Goal: Task Accomplishment & Management: Use online tool/utility

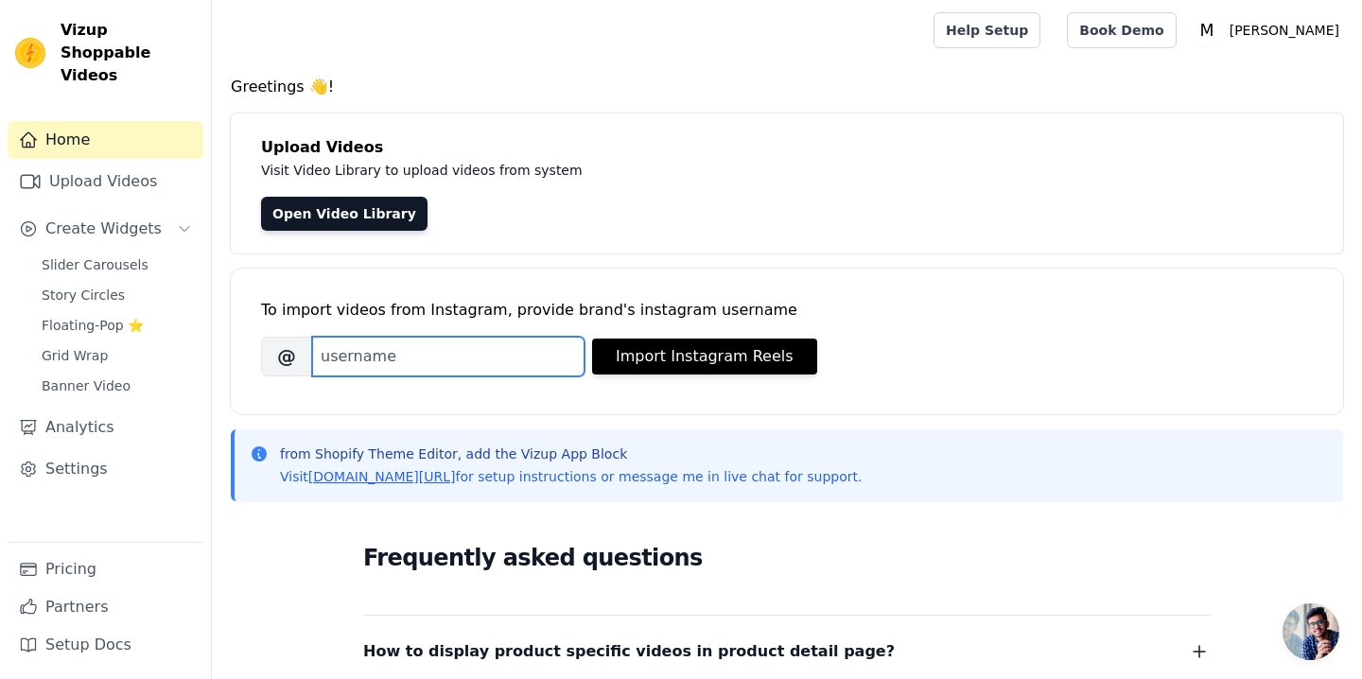
click at [463, 363] on input "Brand's Instagram Username" at bounding box center [448, 357] width 272 height 40
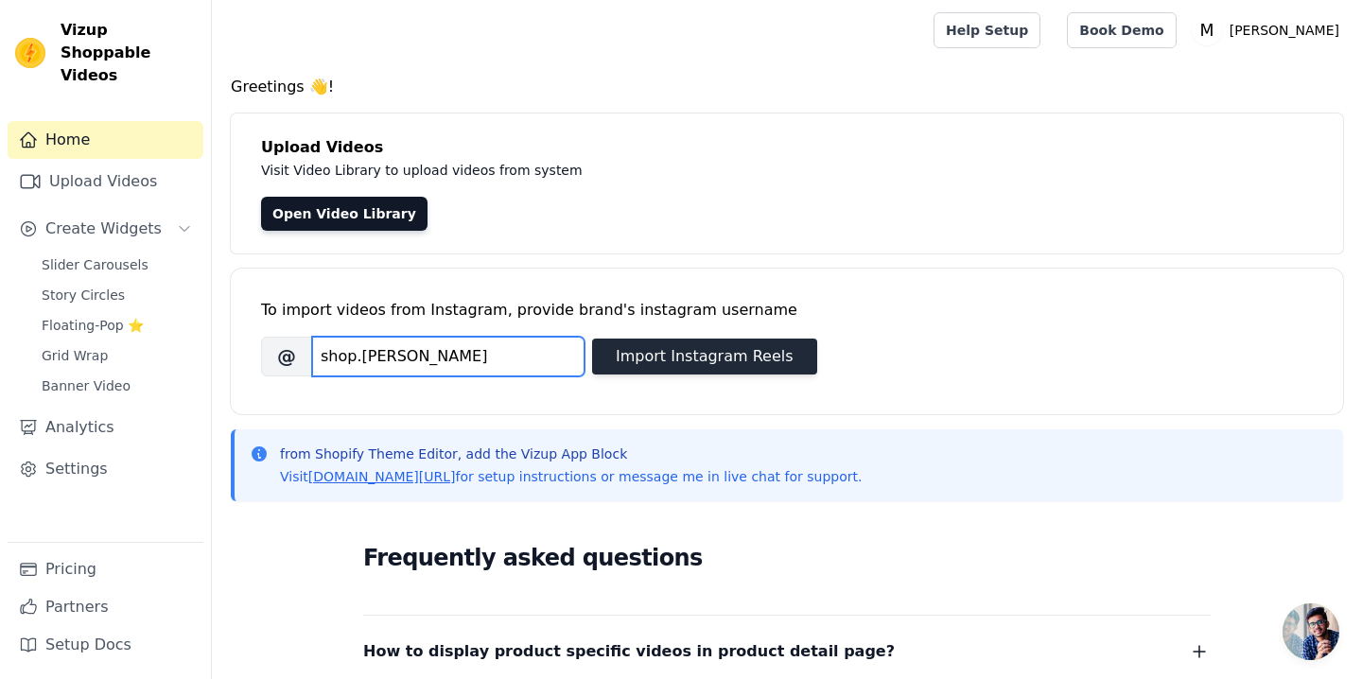
type input "shop.[PERSON_NAME]"
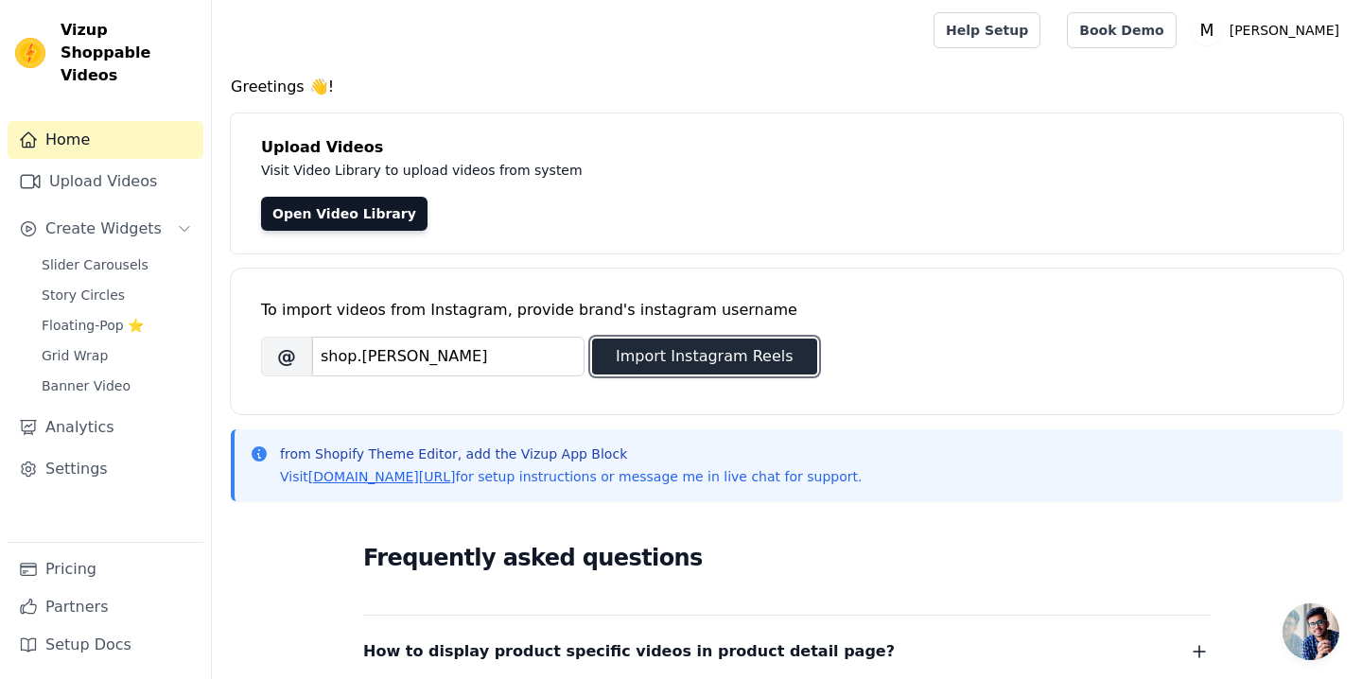
click at [667, 362] on button "Import Instagram Reels" at bounding box center [704, 357] width 225 height 36
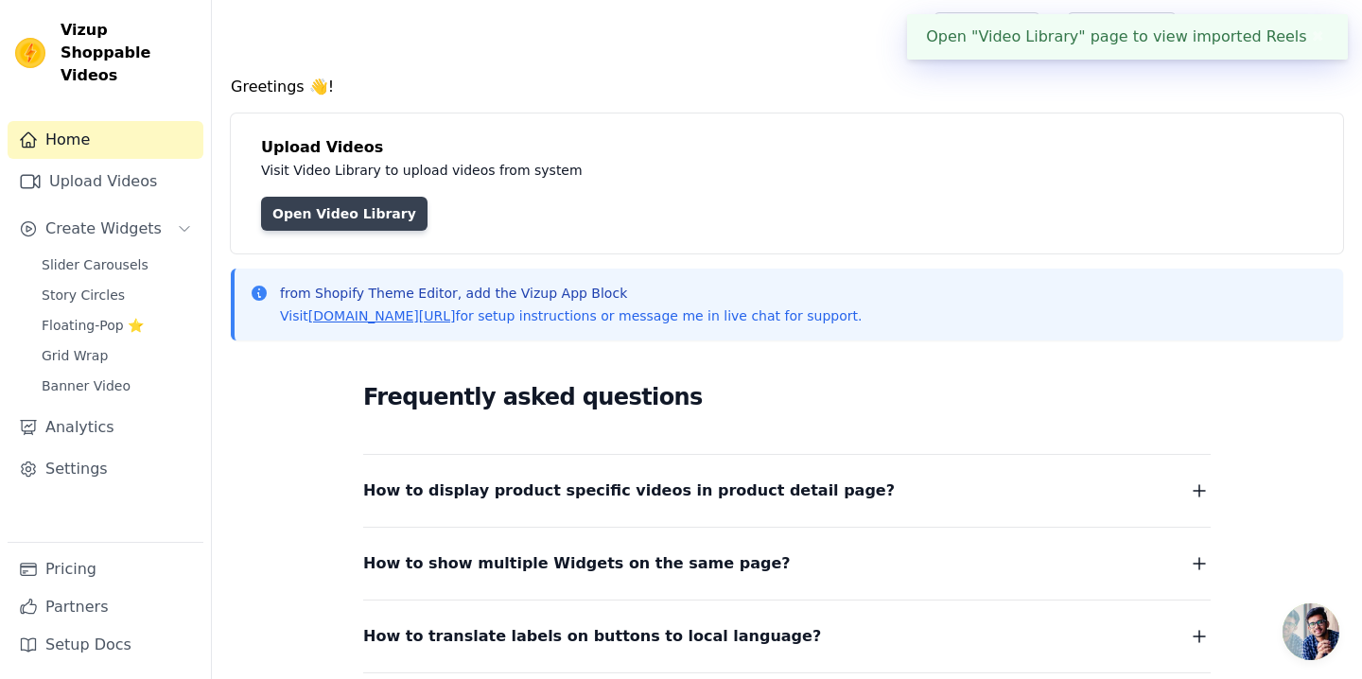
click at [344, 203] on link "Open Video Library" at bounding box center [344, 214] width 166 height 34
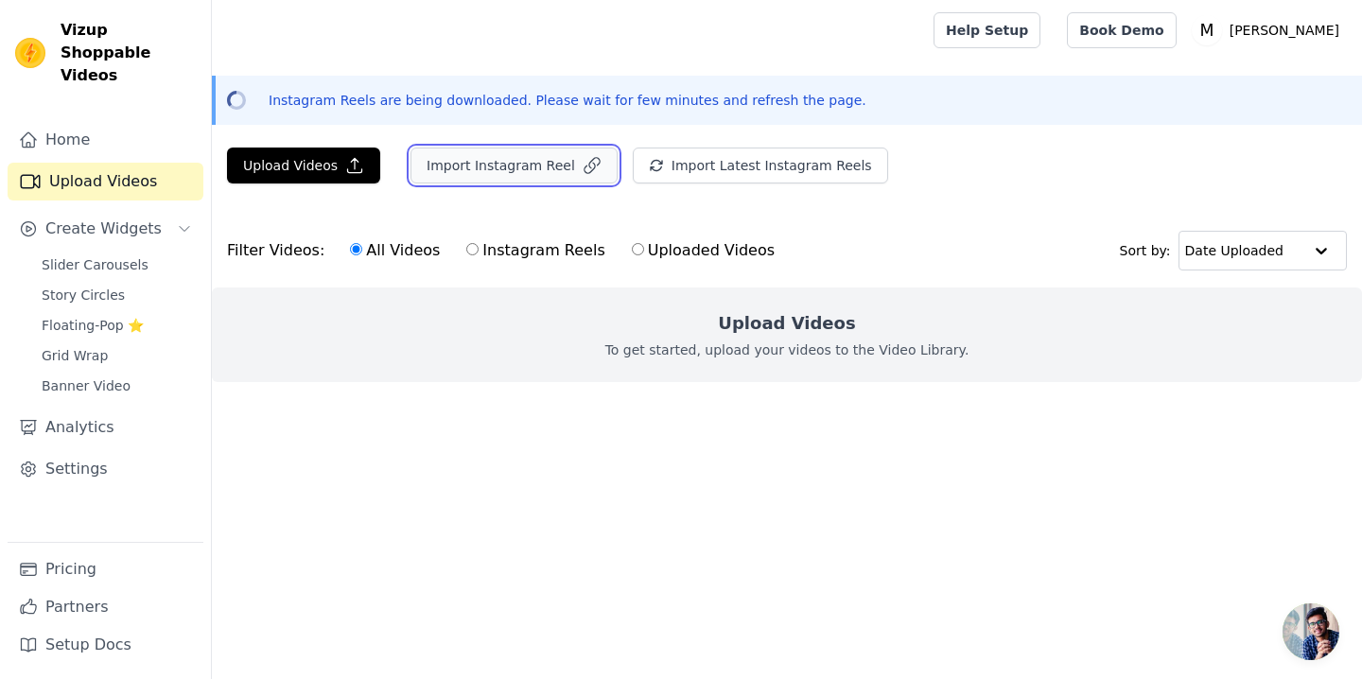
click at [490, 161] on button "Import Instagram Reel" at bounding box center [513, 166] width 207 height 36
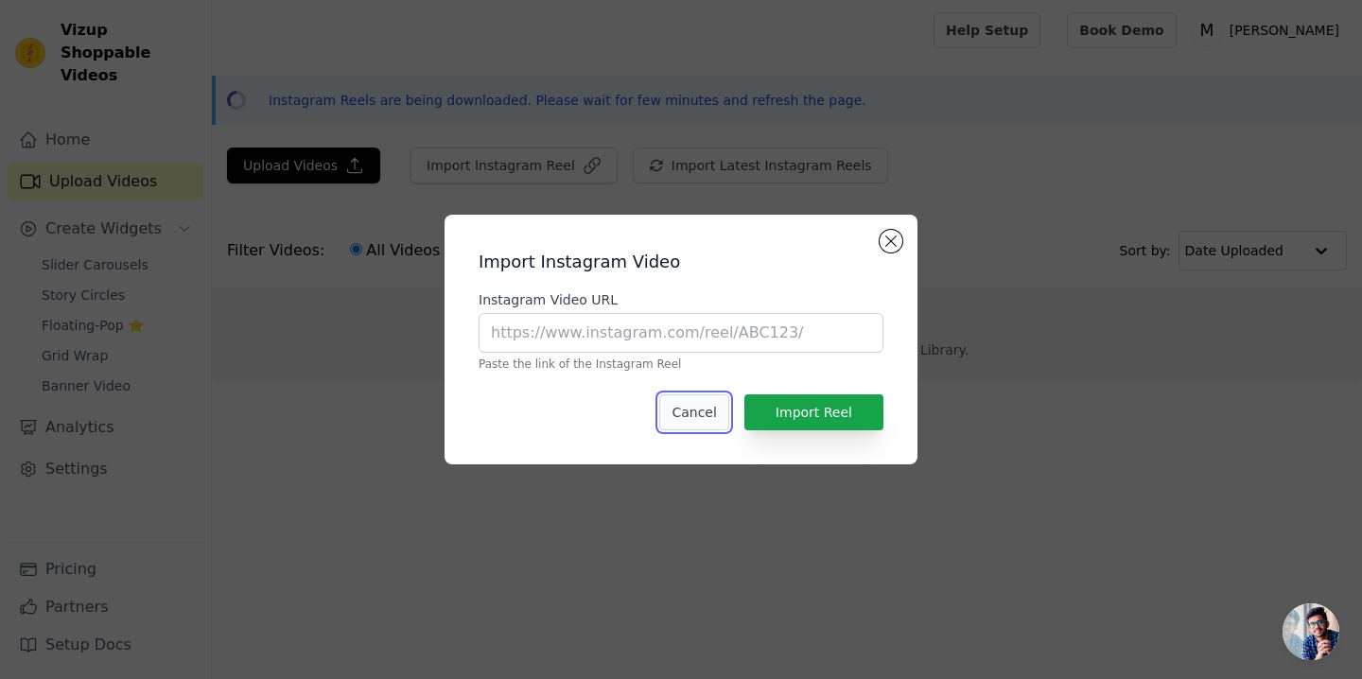
click at [691, 406] on button "Cancel" at bounding box center [693, 412] width 69 height 36
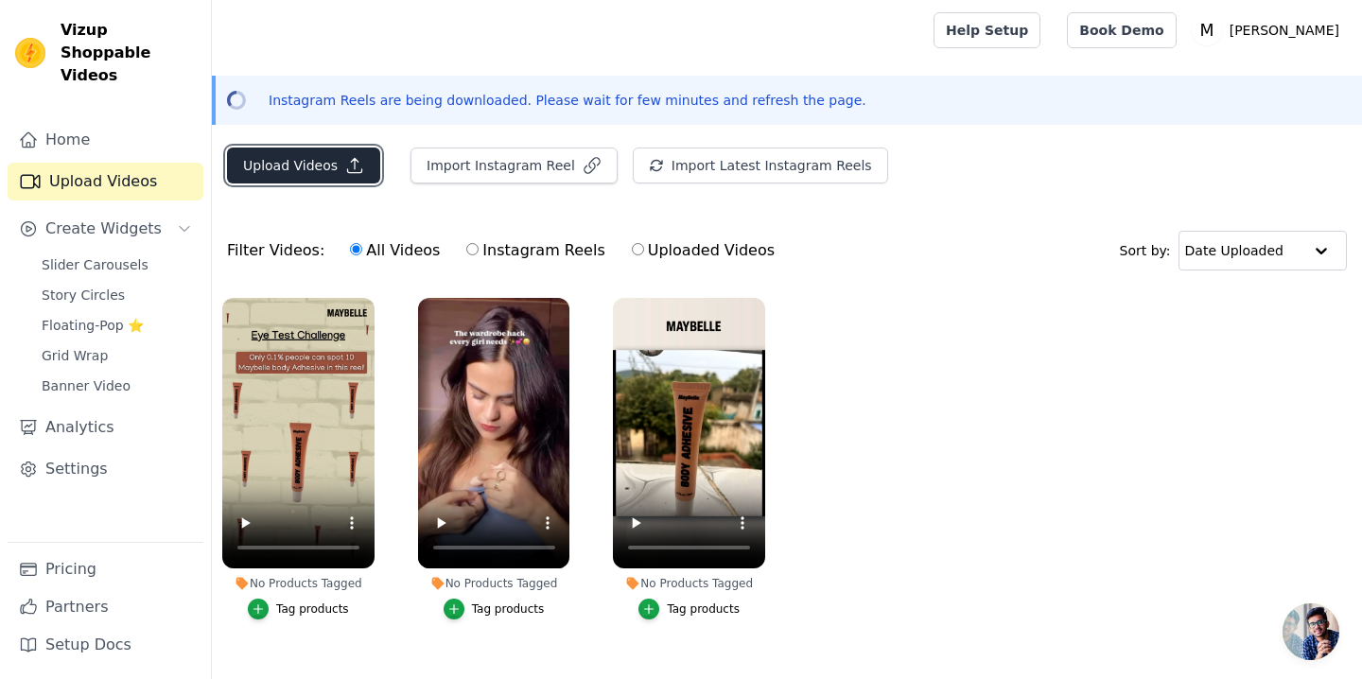
click at [293, 169] on button "Upload Videos" at bounding box center [303, 166] width 153 height 36
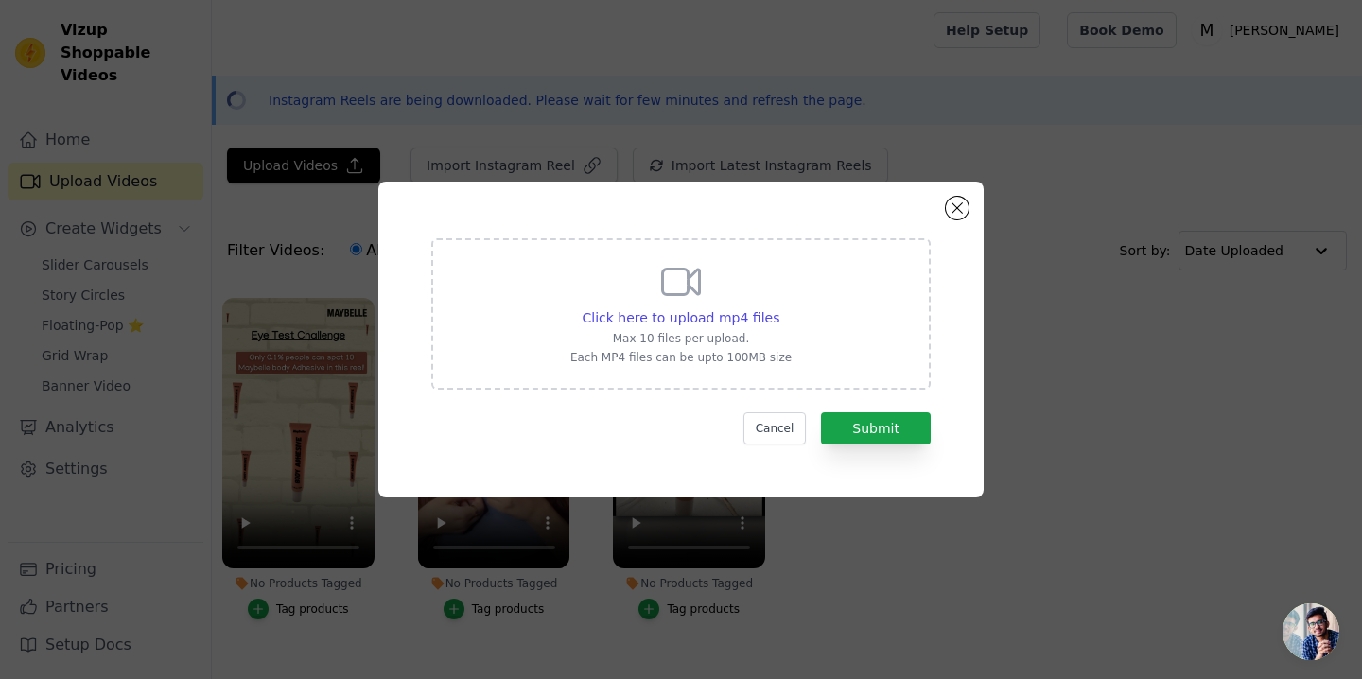
click at [628, 294] on div "Click here to upload mp4 files Max 10 files per upload. Each MP4 files can be u…" at bounding box center [680, 312] width 221 height 106
click at [778, 307] on input "Click here to upload mp4 files Max 10 files per upload. Each MP4 files can be u…" at bounding box center [778, 307] width 1 height 1
click at [773, 428] on button "Cancel" at bounding box center [774, 428] width 63 height 32
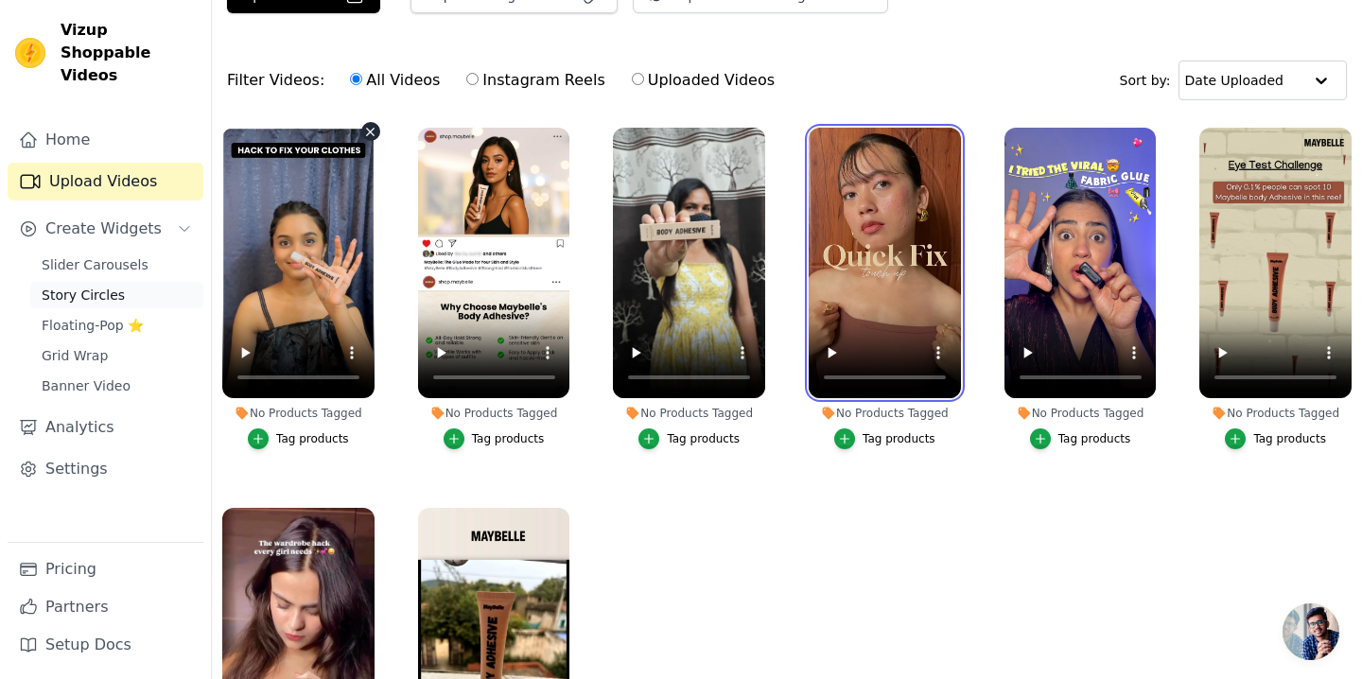
scroll to position [97, 0]
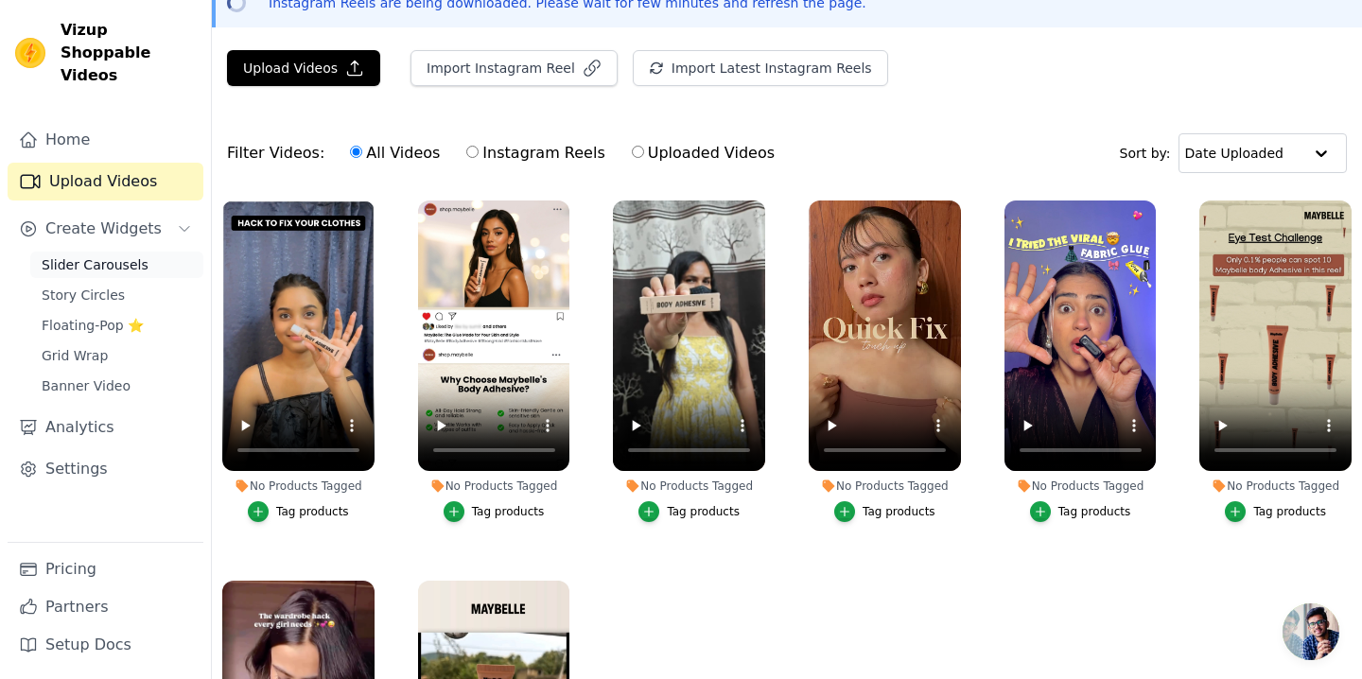
click at [148, 252] on link "Slider Carousels" at bounding box center [116, 265] width 173 height 26
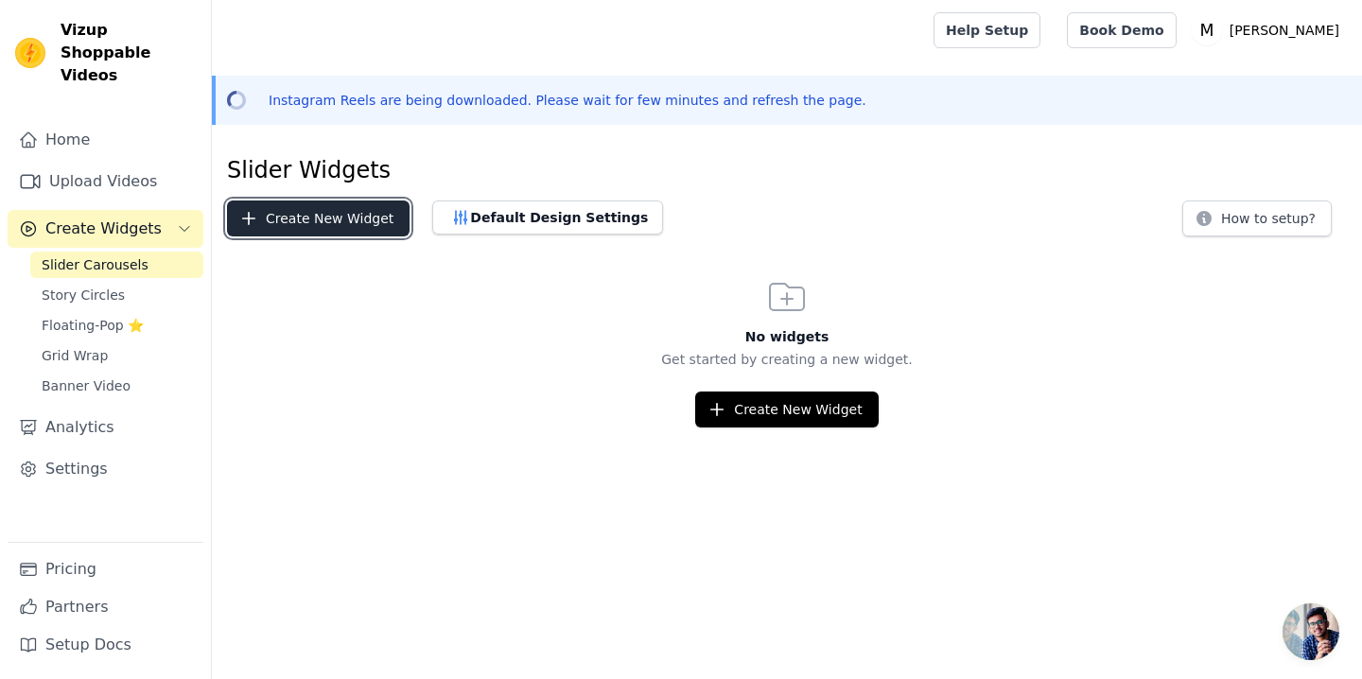
click at [342, 227] on button "Create New Widget" at bounding box center [318, 218] width 183 height 36
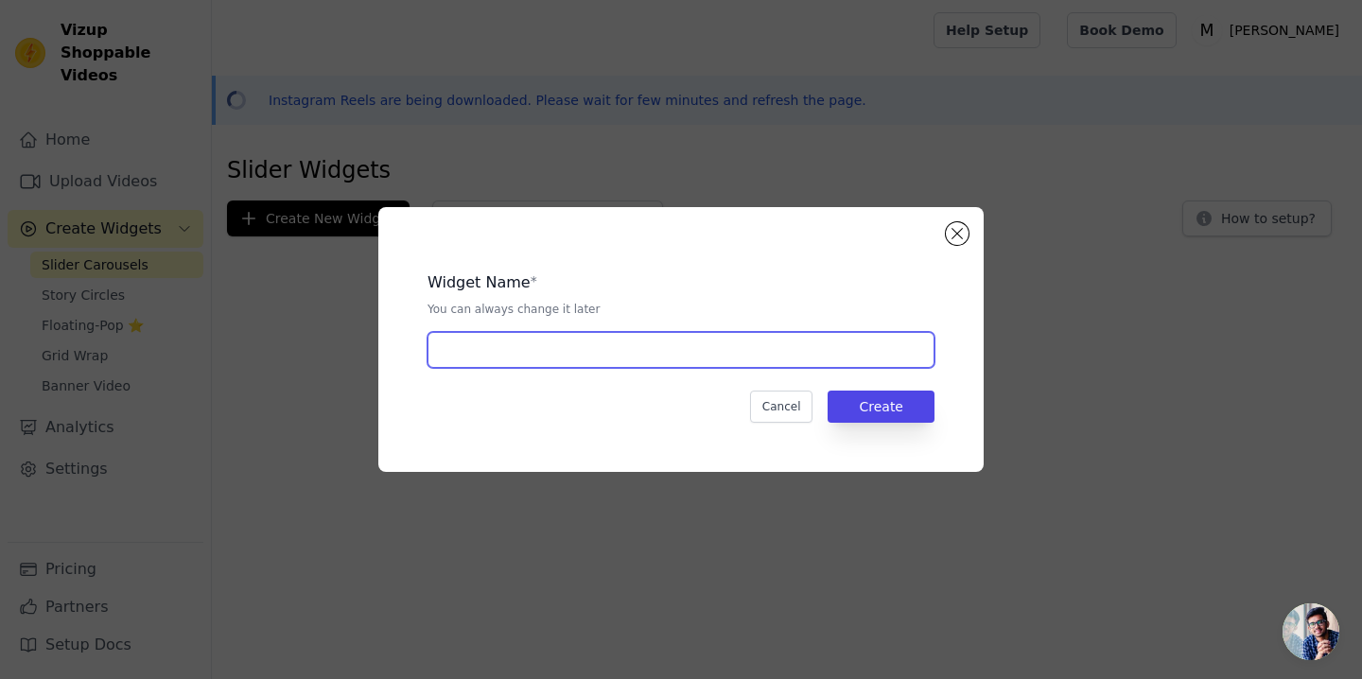
click at [564, 343] on input "text" at bounding box center [680, 350] width 507 height 36
type input "homepage"
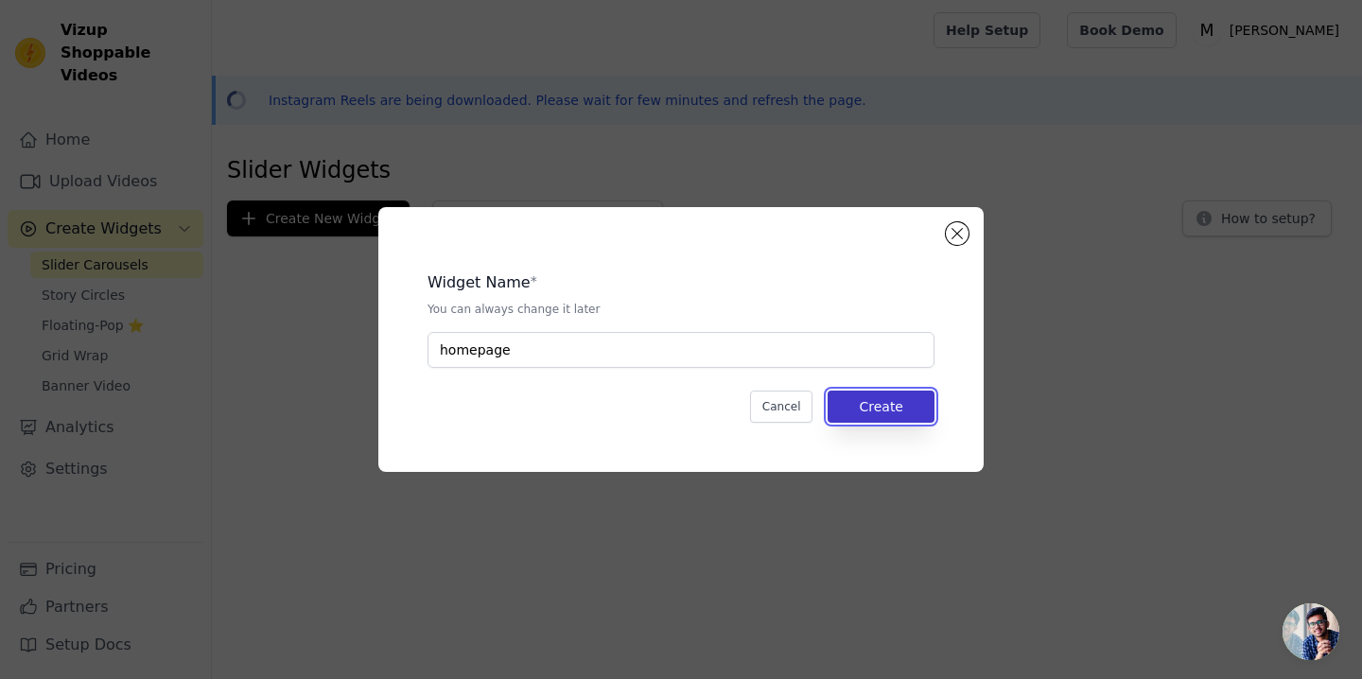
click at [856, 417] on button "Create" at bounding box center [880, 407] width 107 height 32
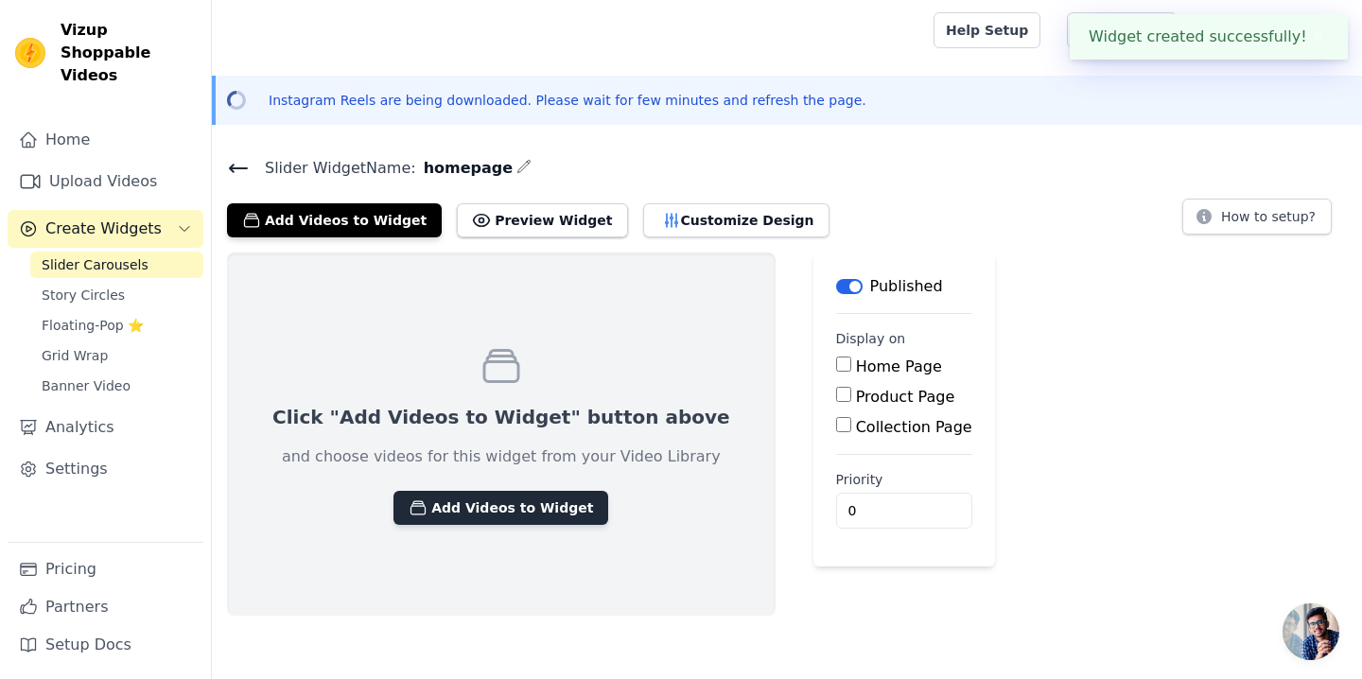
click at [503, 513] on button "Add Videos to Widget" at bounding box center [500, 508] width 215 height 34
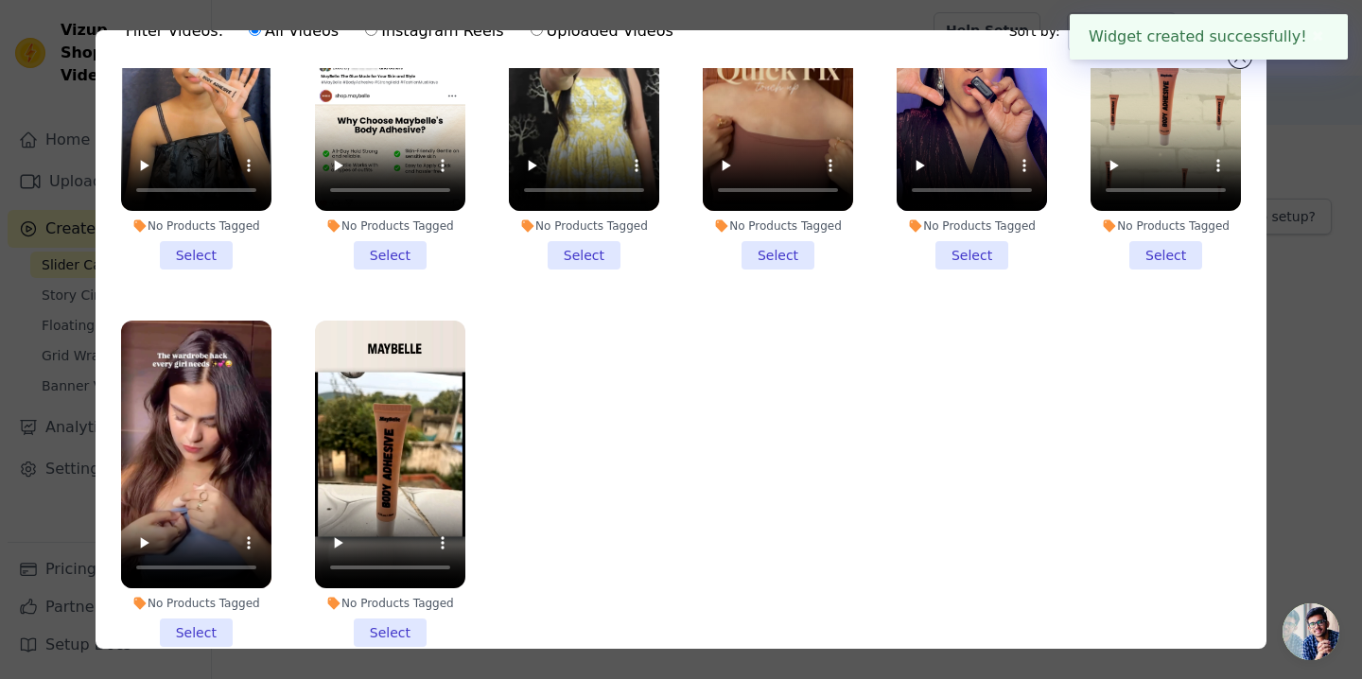
scroll to position [157, 0]
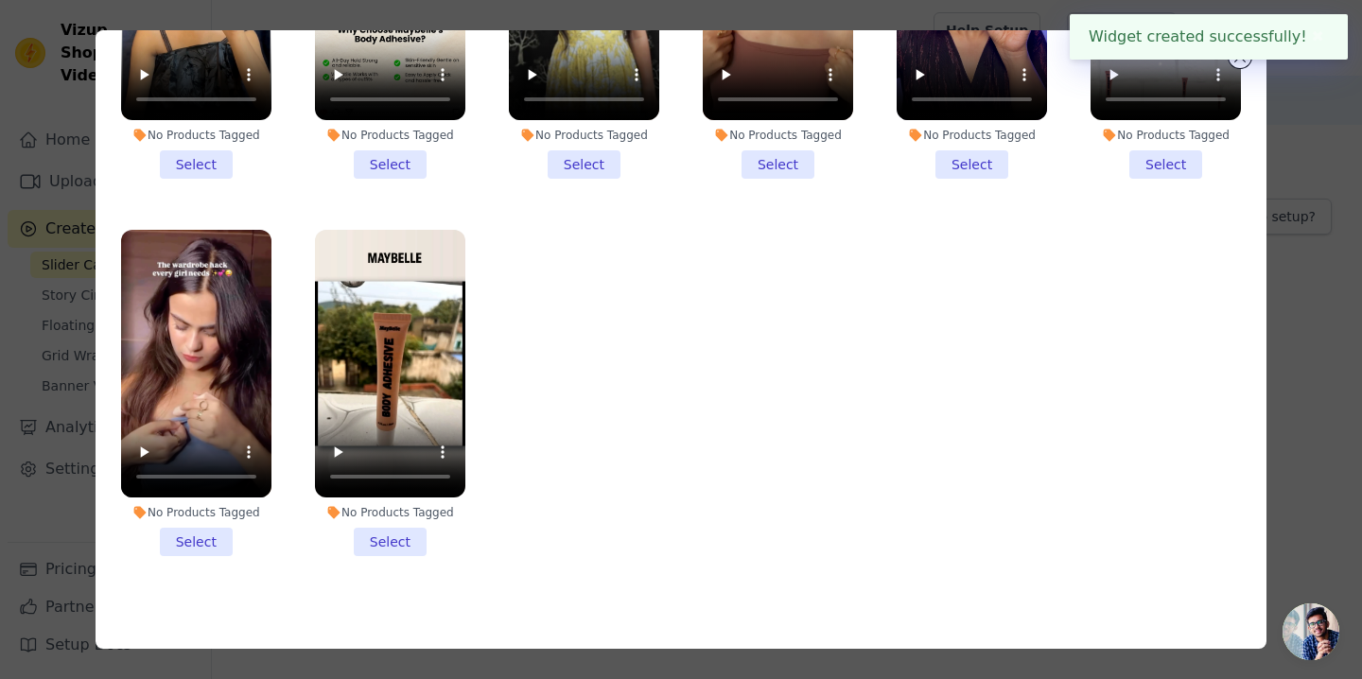
click at [176, 539] on li "No Products Tagged Select" at bounding box center [196, 393] width 150 height 326
click at [0, 0] on input "No Products Tagged Select" at bounding box center [0, 0] width 0 height 0
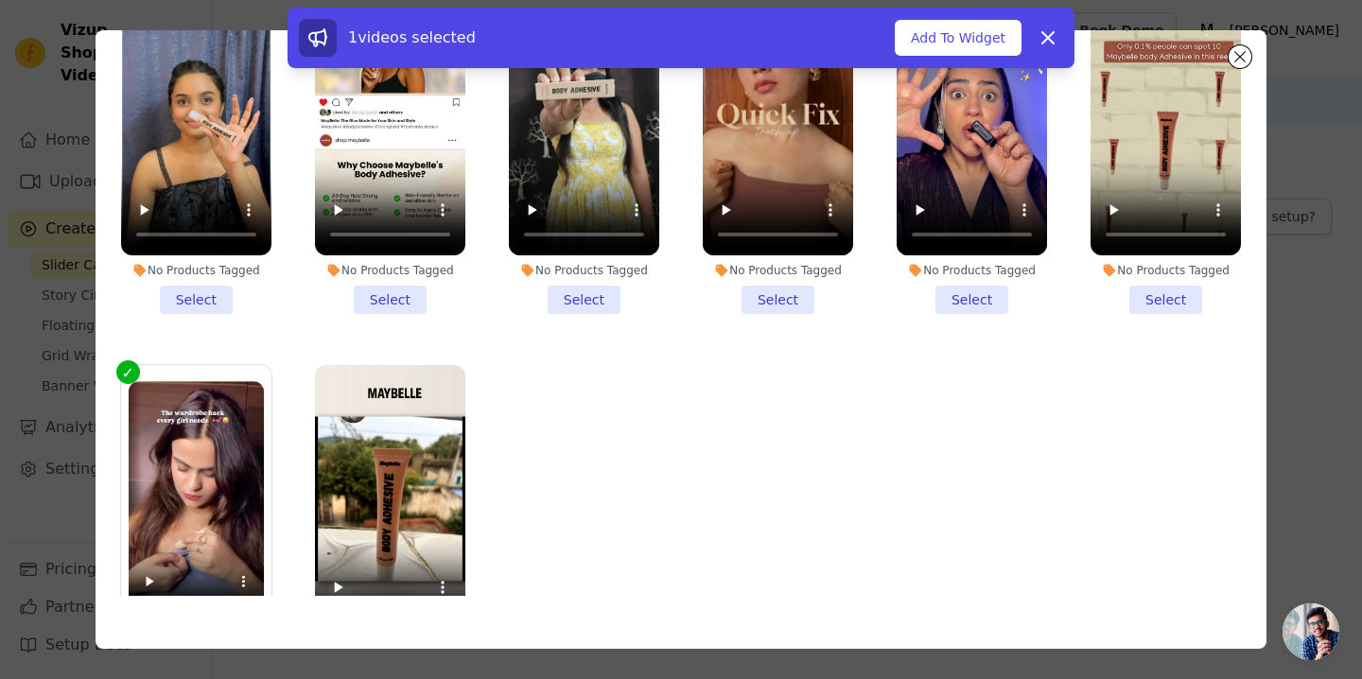
scroll to position [136, 0]
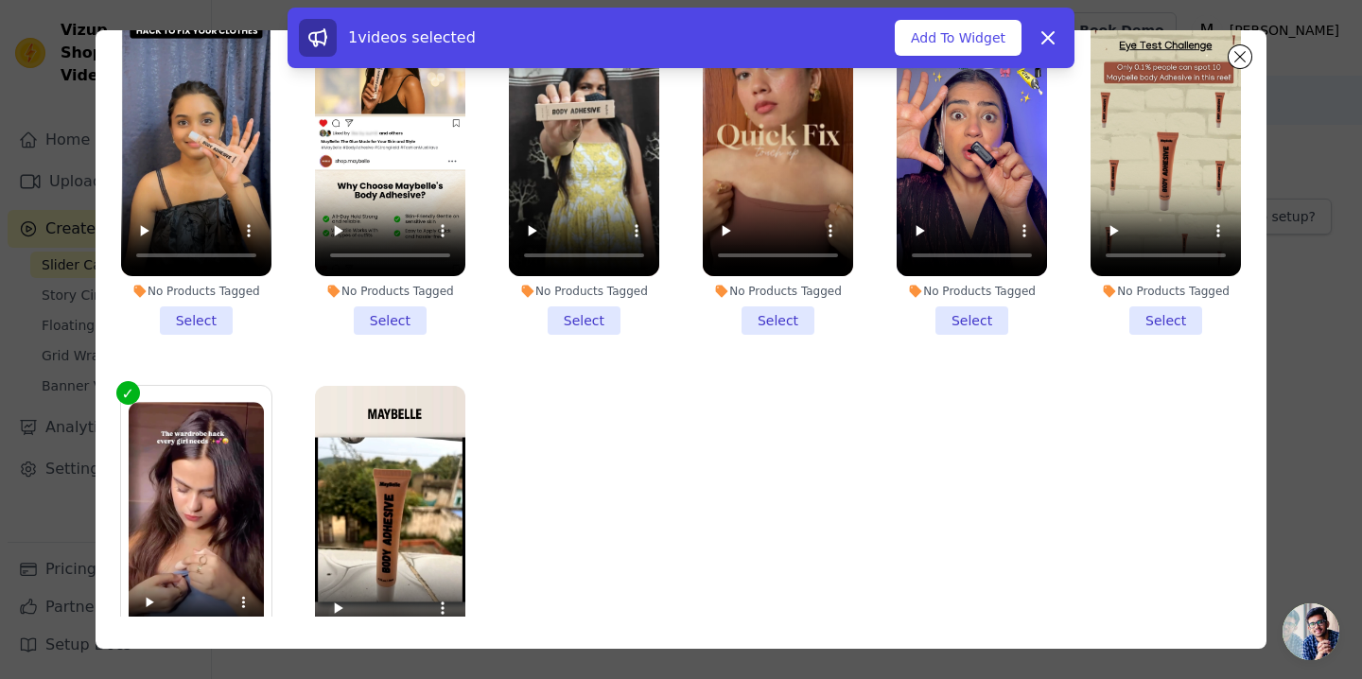
click at [957, 303] on li "No Products Tagged Select" at bounding box center [971, 172] width 150 height 326
click at [0, 0] on input "No Products Tagged Select" at bounding box center [0, 0] width 0 height 0
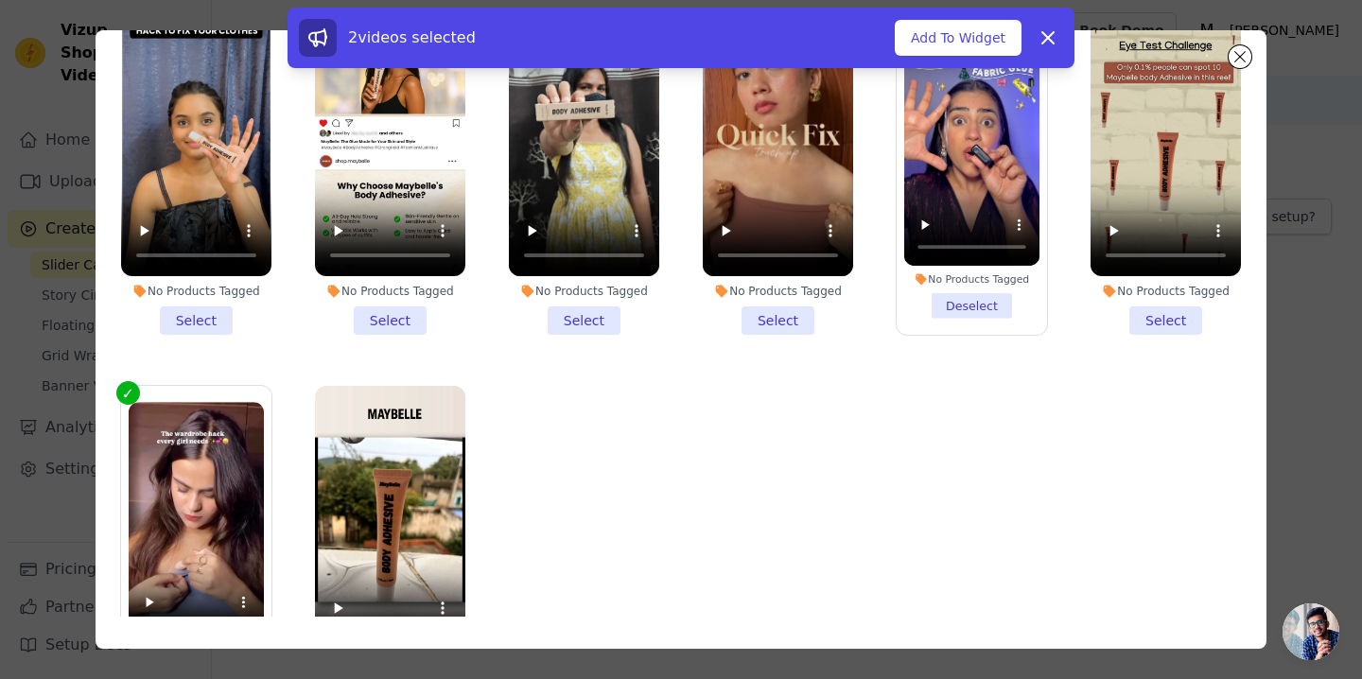
click at [765, 309] on li "No Products Tagged Select" at bounding box center [778, 172] width 150 height 326
click at [0, 0] on input "No Products Tagged Select" at bounding box center [0, 0] width 0 height 0
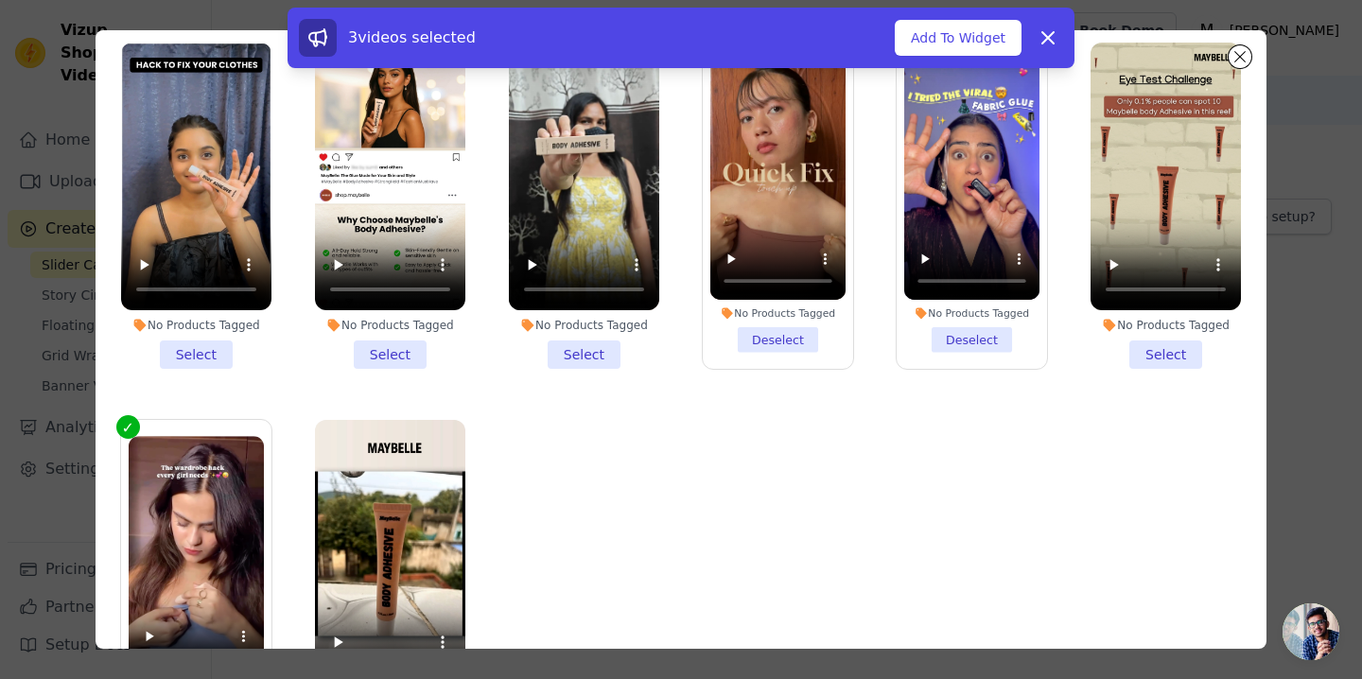
scroll to position [83, 0]
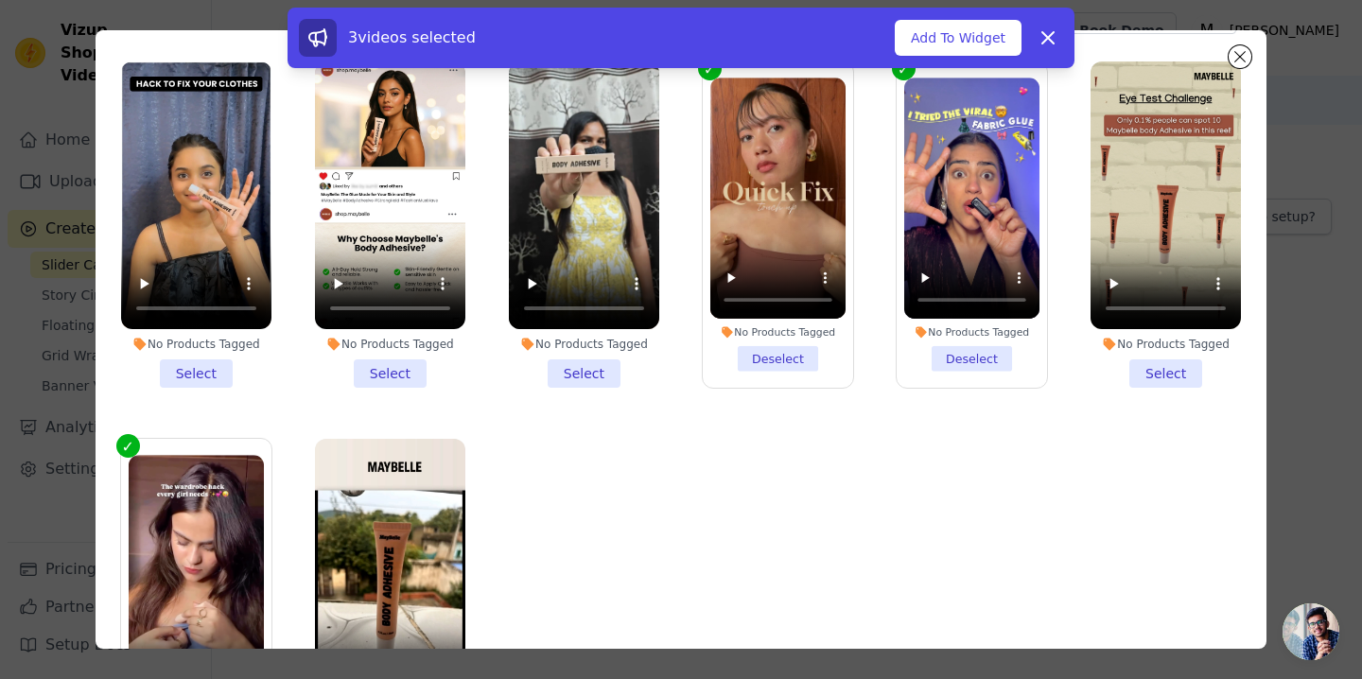
click at [202, 380] on li "No Products Tagged Select" at bounding box center [196, 224] width 150 height 326
click at [0, 0] on input "No Products Tagged Select" at bounding box center [0, 0] width 0 height 0
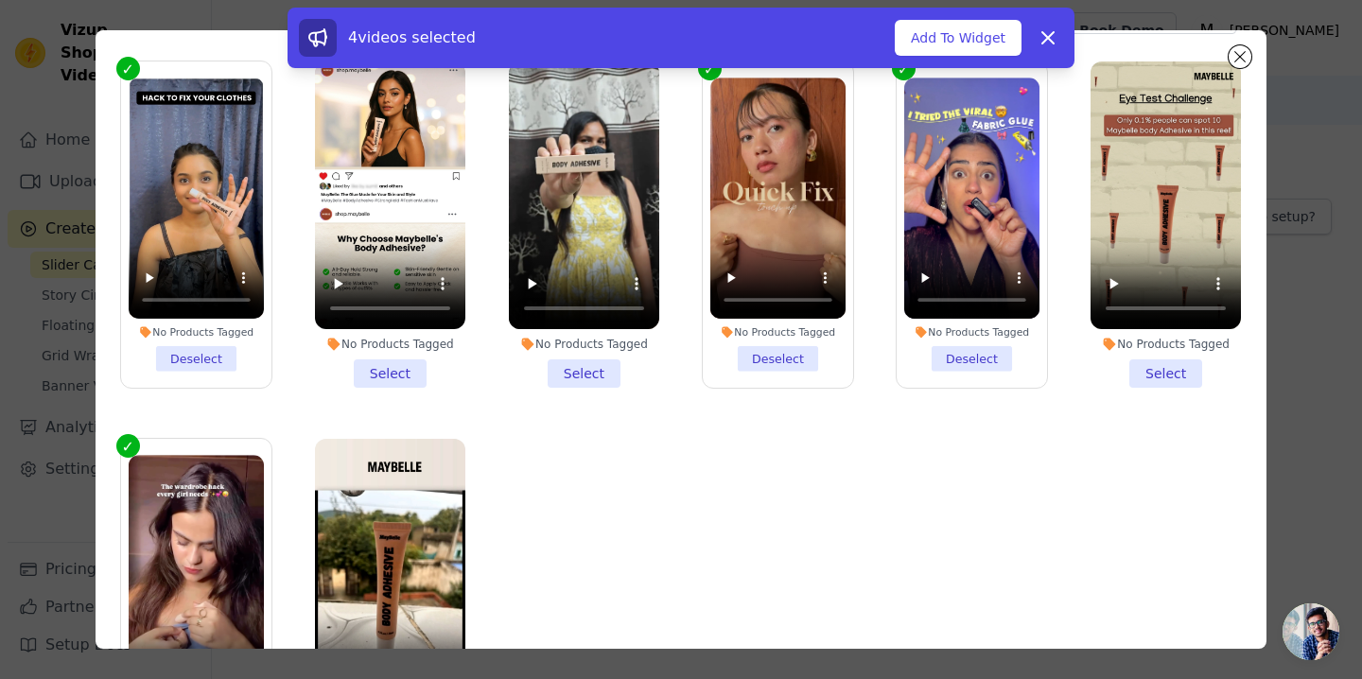
click at [581, 378] on li "No Products Tagged Select" at bounding box center [584, 224] width 150 height 326
click at [0, 0] on input "No Products Tagged Select" at bounding box center [0, 0] width 0 height 0
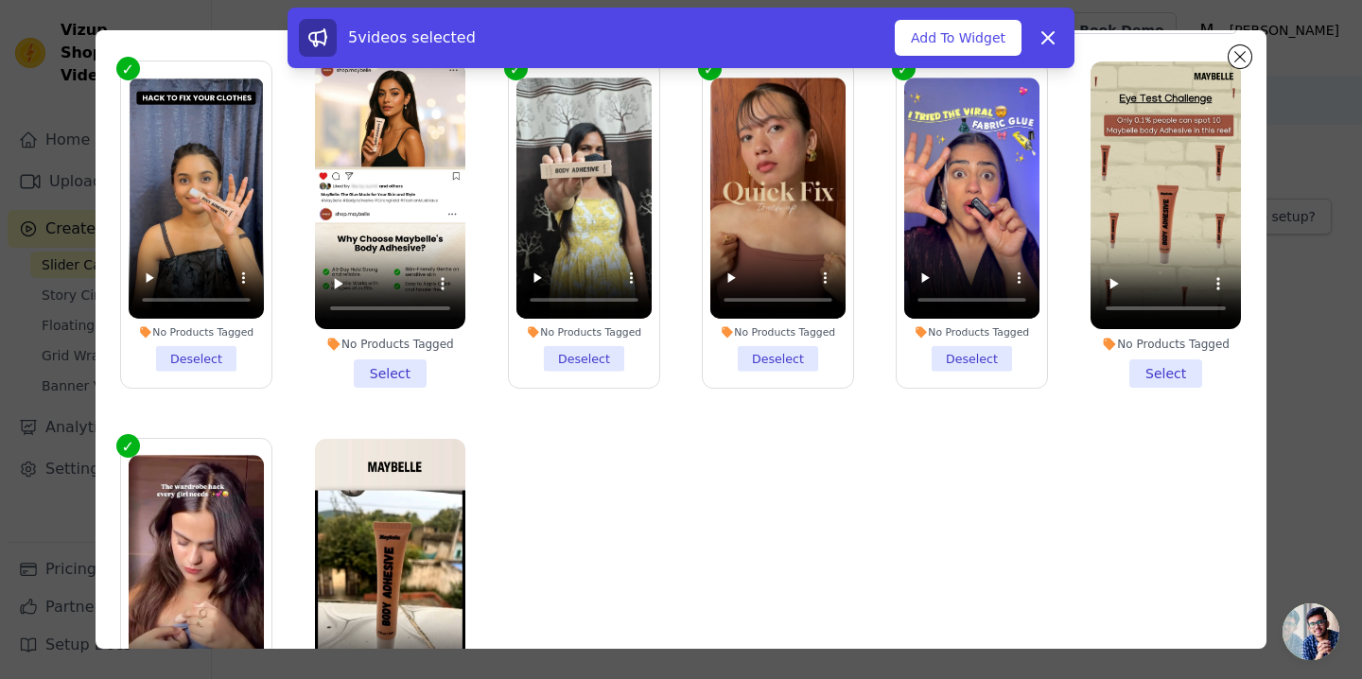
scroll to position [0, 0]
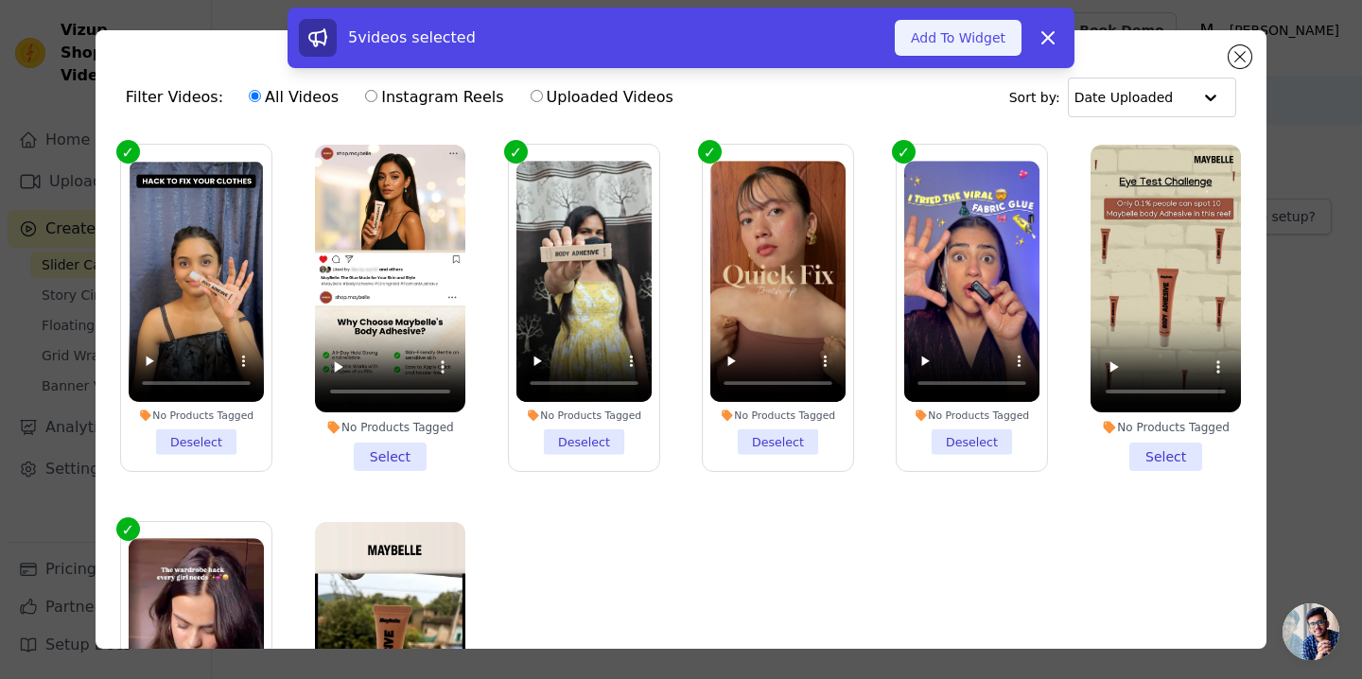
click at [976, 25] on button "Add To Widget" at bounding box center [958, 38] width 127 height 36
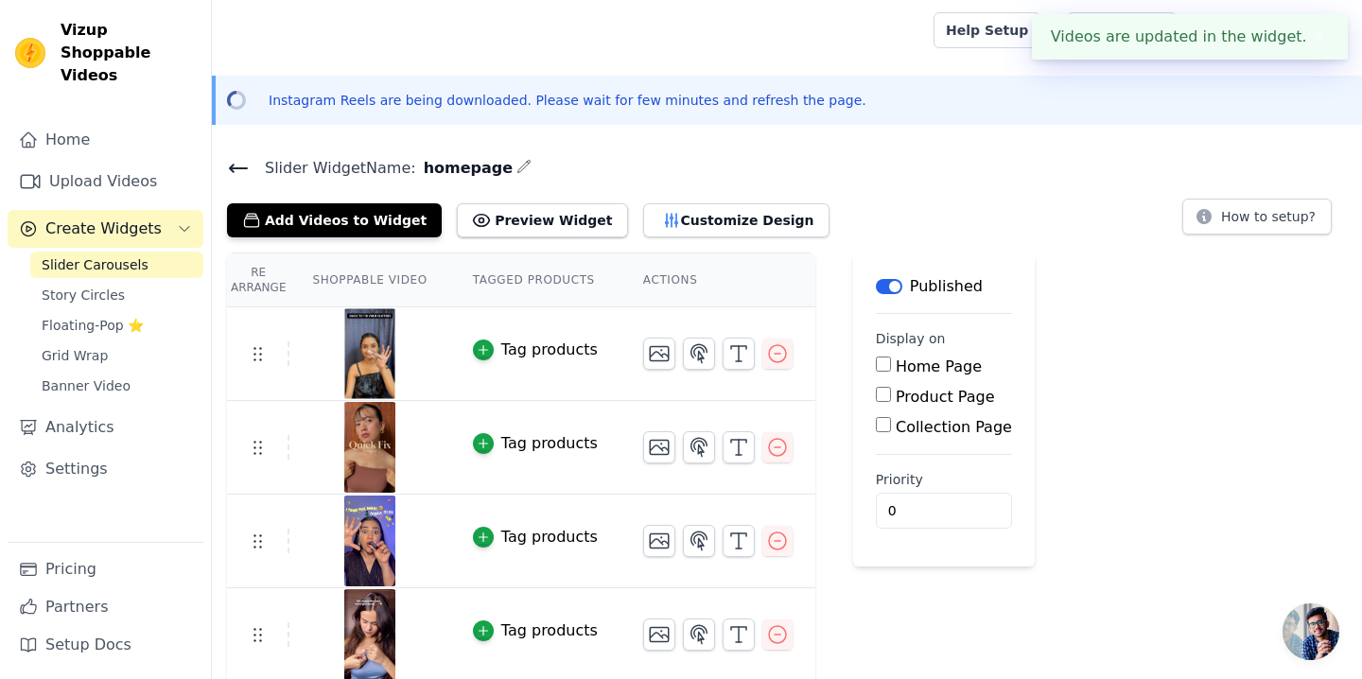
scroll to position [96, 0]
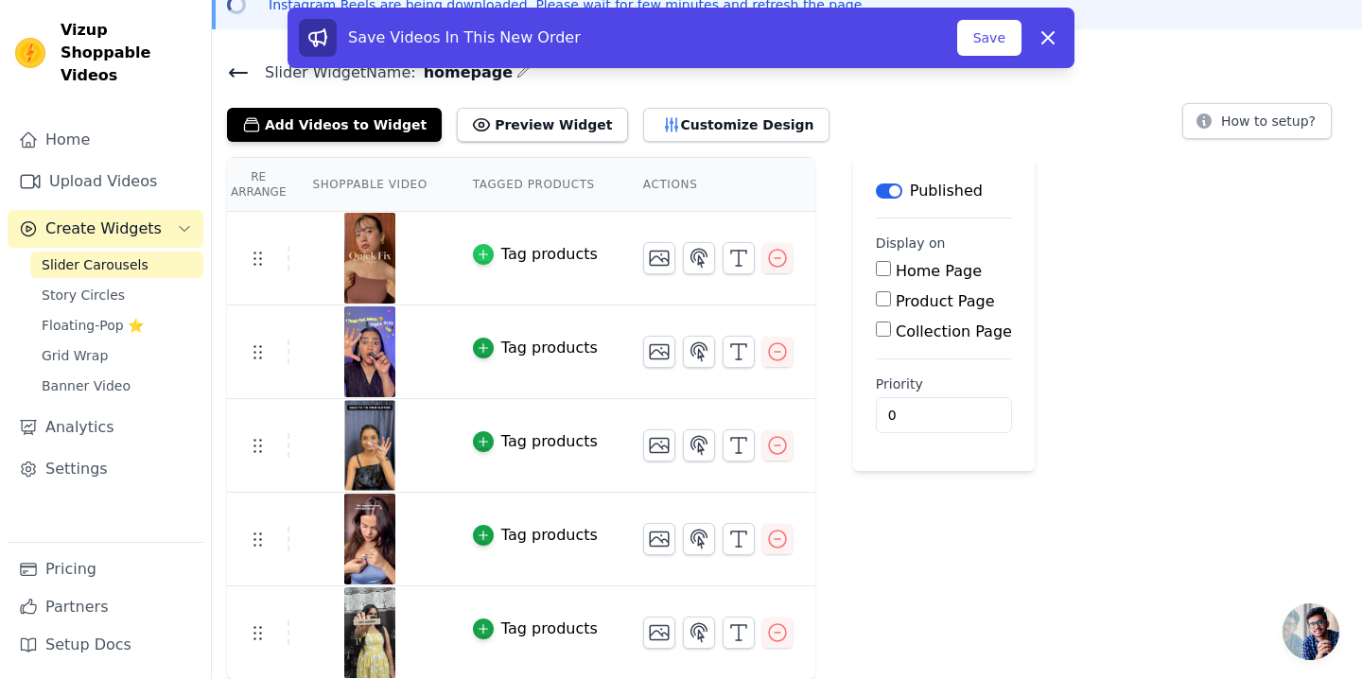
click at [481, 263] on div "button" at bounding box center [483, 254] width 21 height 21
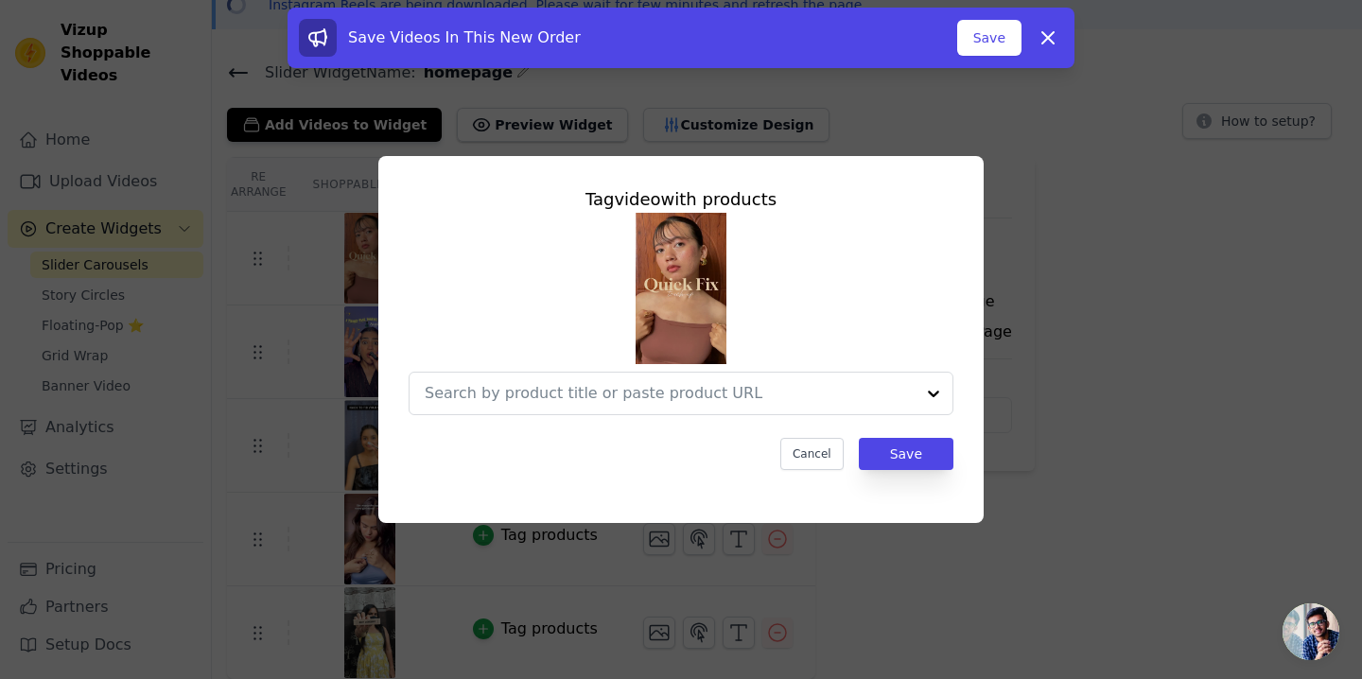
scroll to position [0, 0]
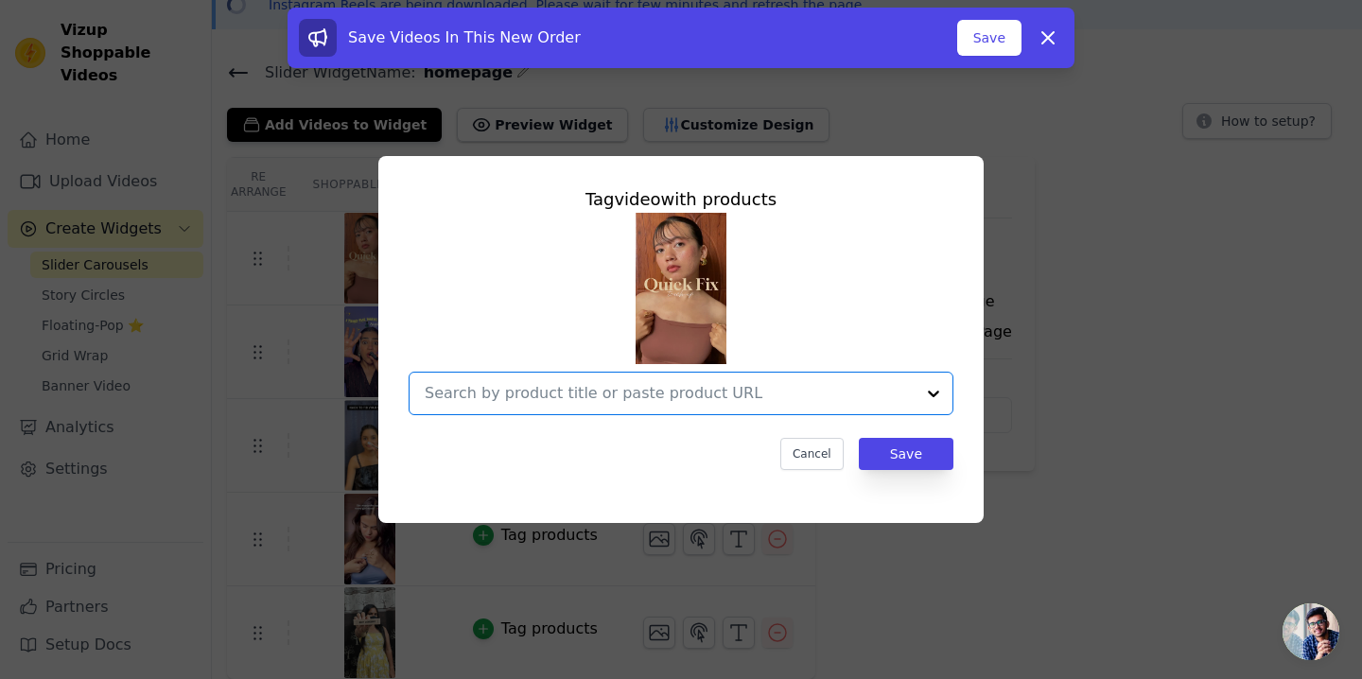
click at [769, 390] on input "text" at bounding box center [670, 393] width 490 height 23
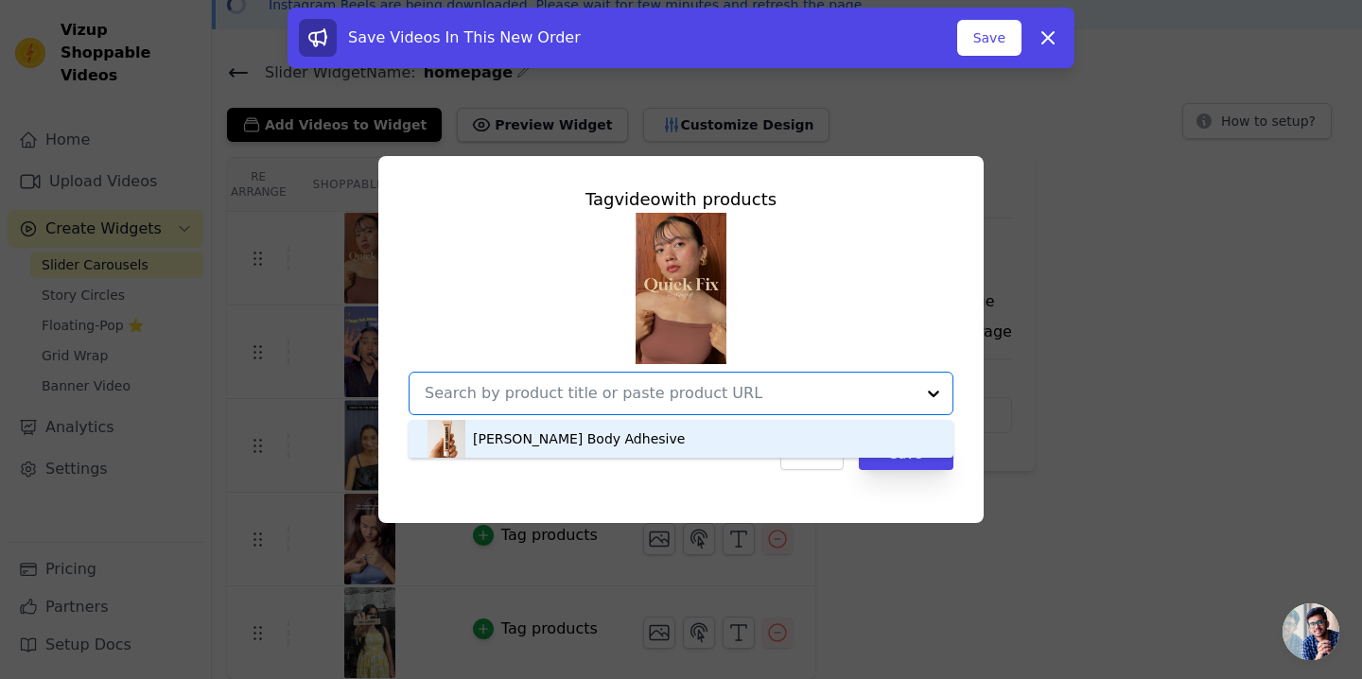
click at [732, 443] on div "[PERSON_NAME] Body Adhesive" at bounding box center [680, 439] width 507 height 38
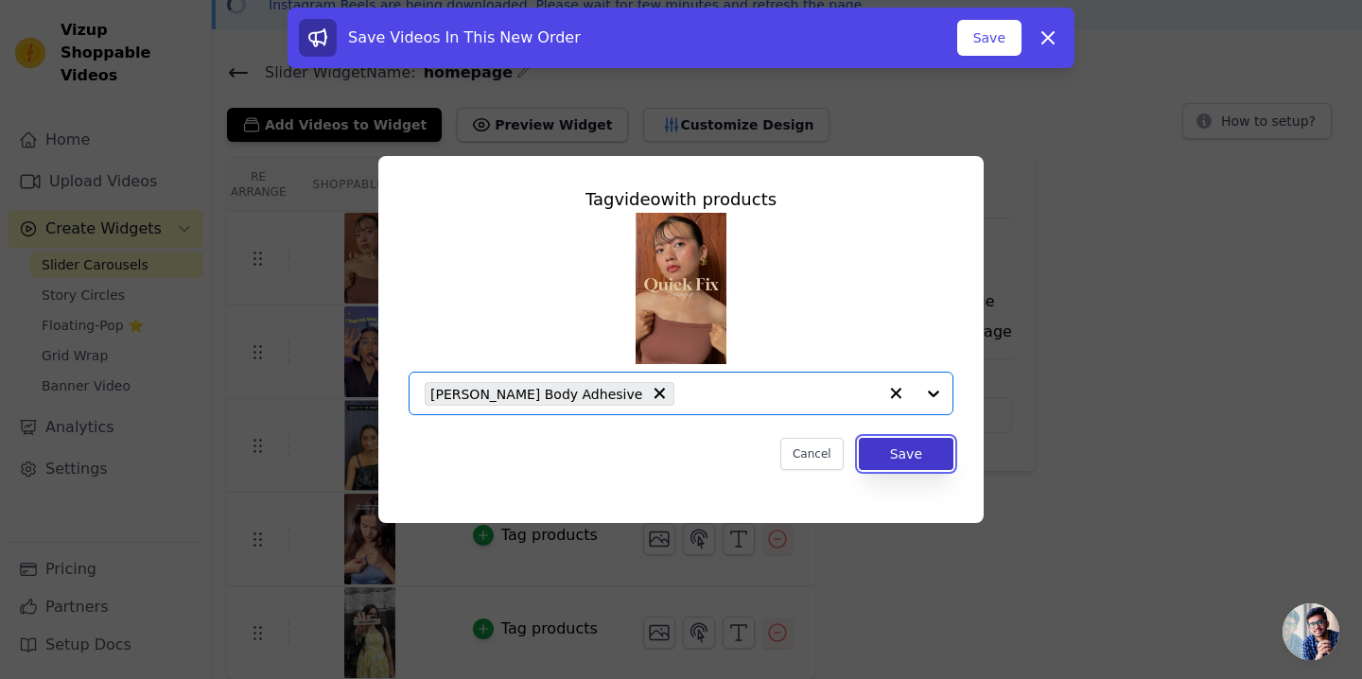
click at [906, 467] on button "Save" at bounding box center [906, 454] width 95 height 32
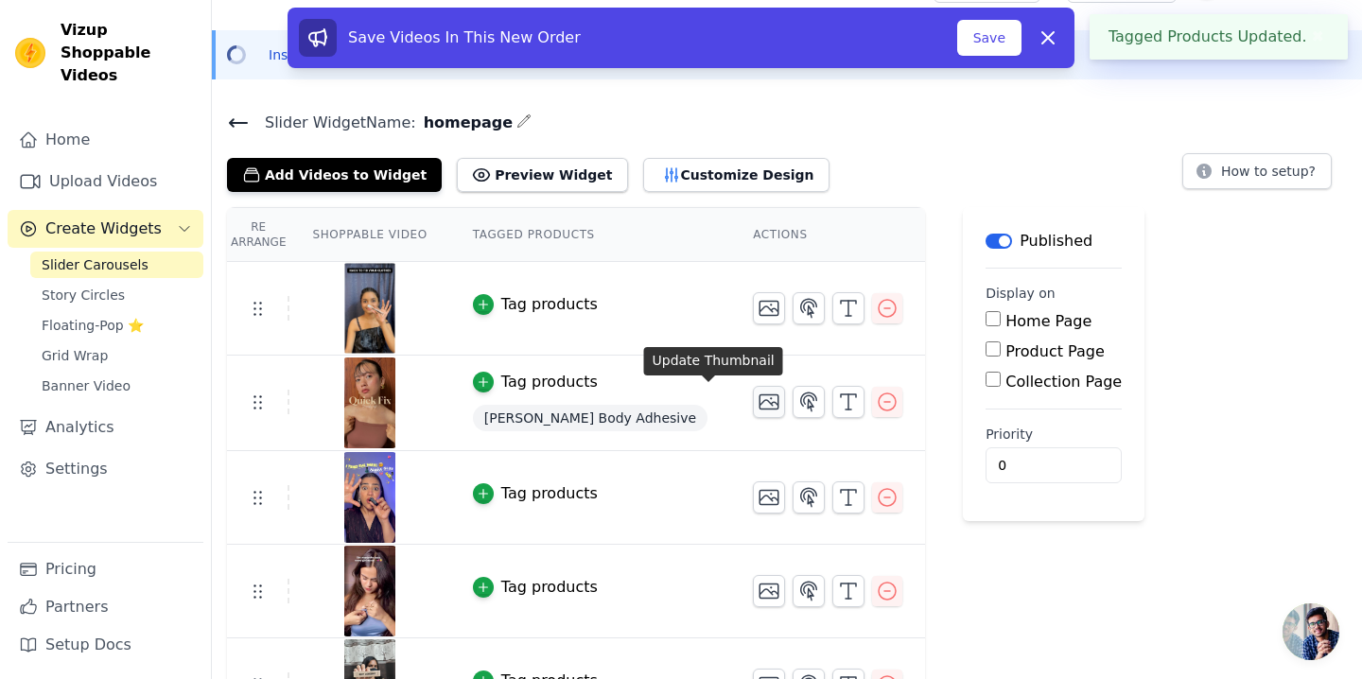
scroll to position [46, 0]
click at [477, 308] on icon "button" at bounding box center [483, 303] width 13 height 13
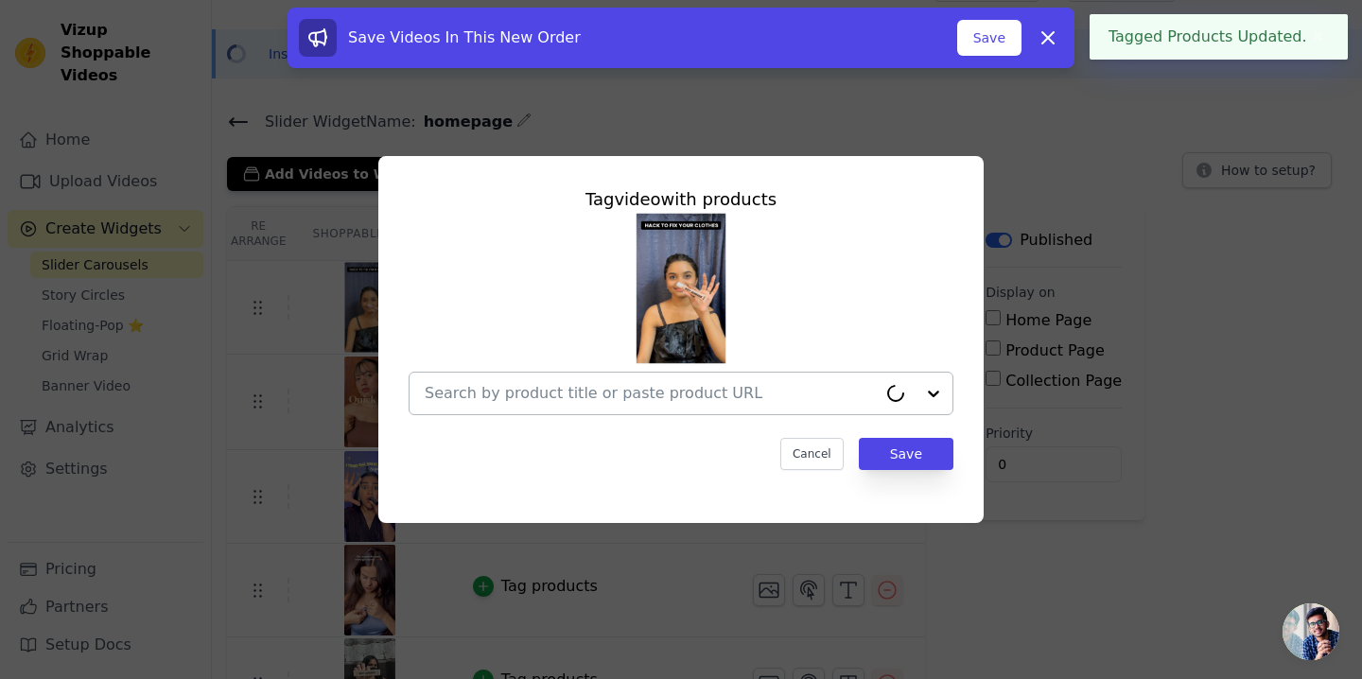
click at [515, 408] on div at bounding box center [651, 394] width 452 height 42
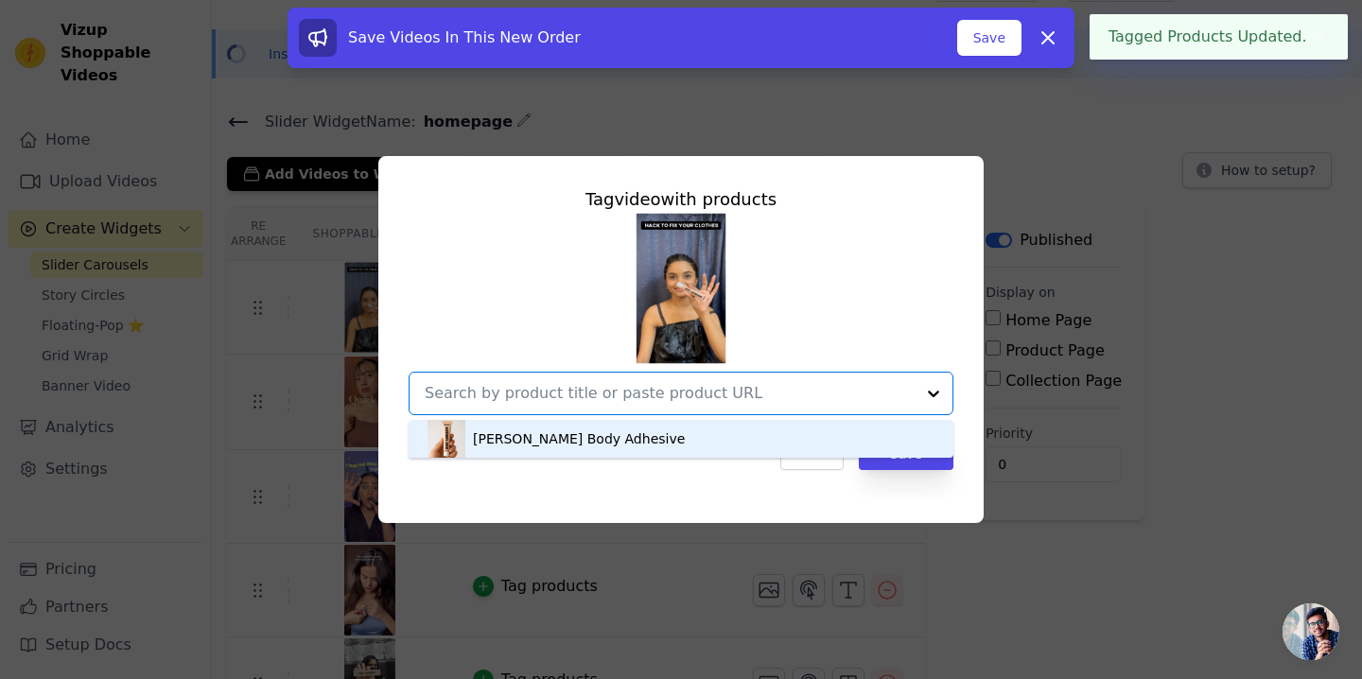
click at [519, 435] on div "[PERSON_NAME] Body Adhesive" at bounding box center [579, 438] width 212 height 19
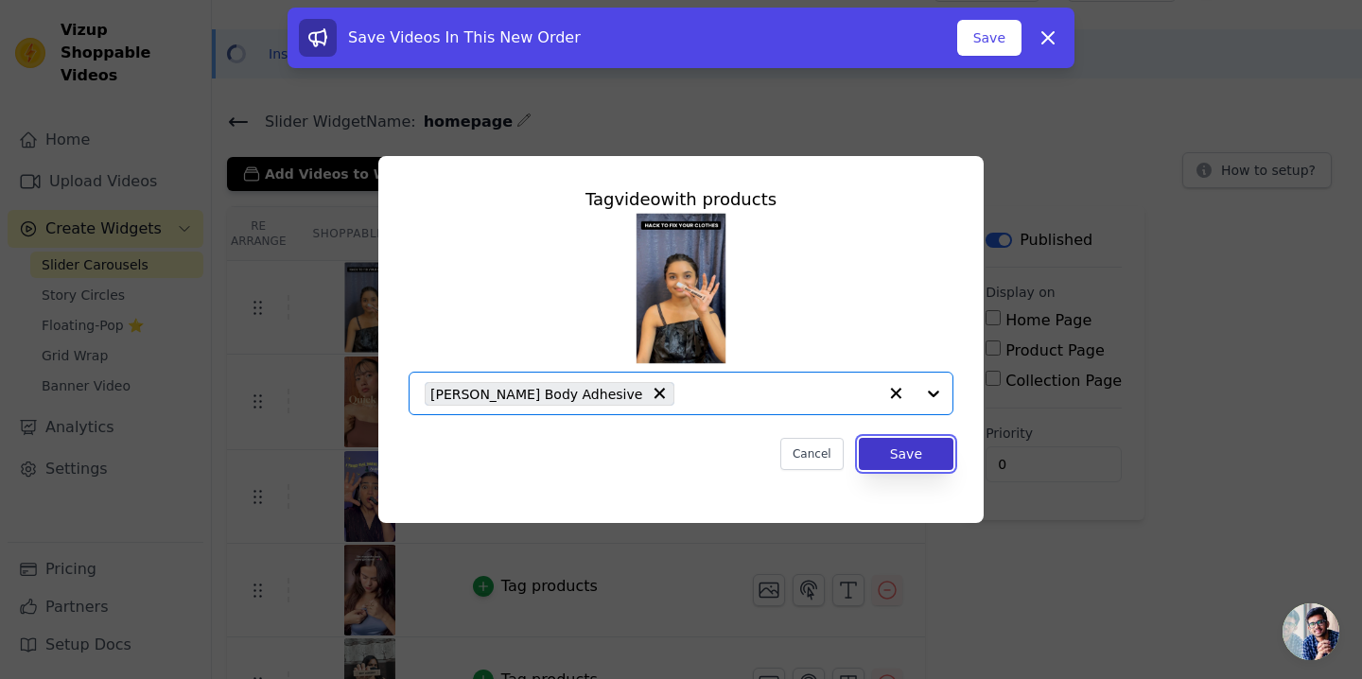
click at [887, 448] on button "Save" at bounding box center [906, 454] width 95 height 32
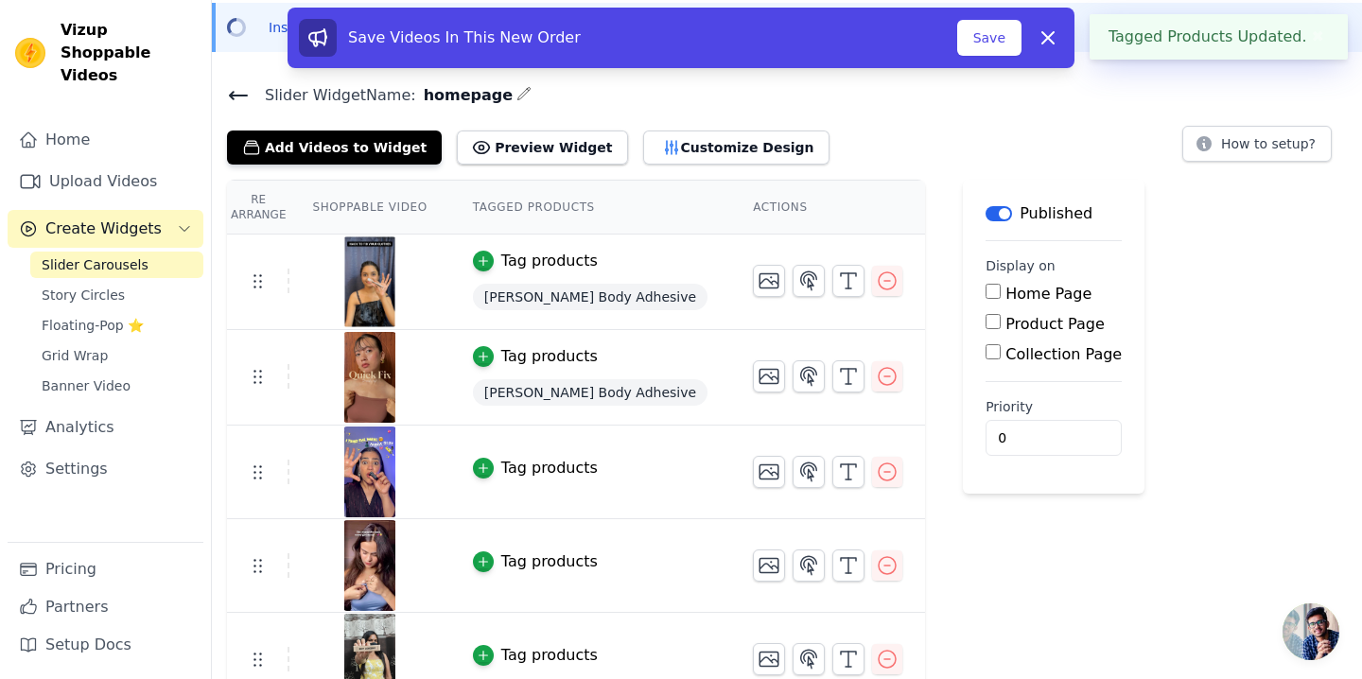
scroll to position [99, 0]
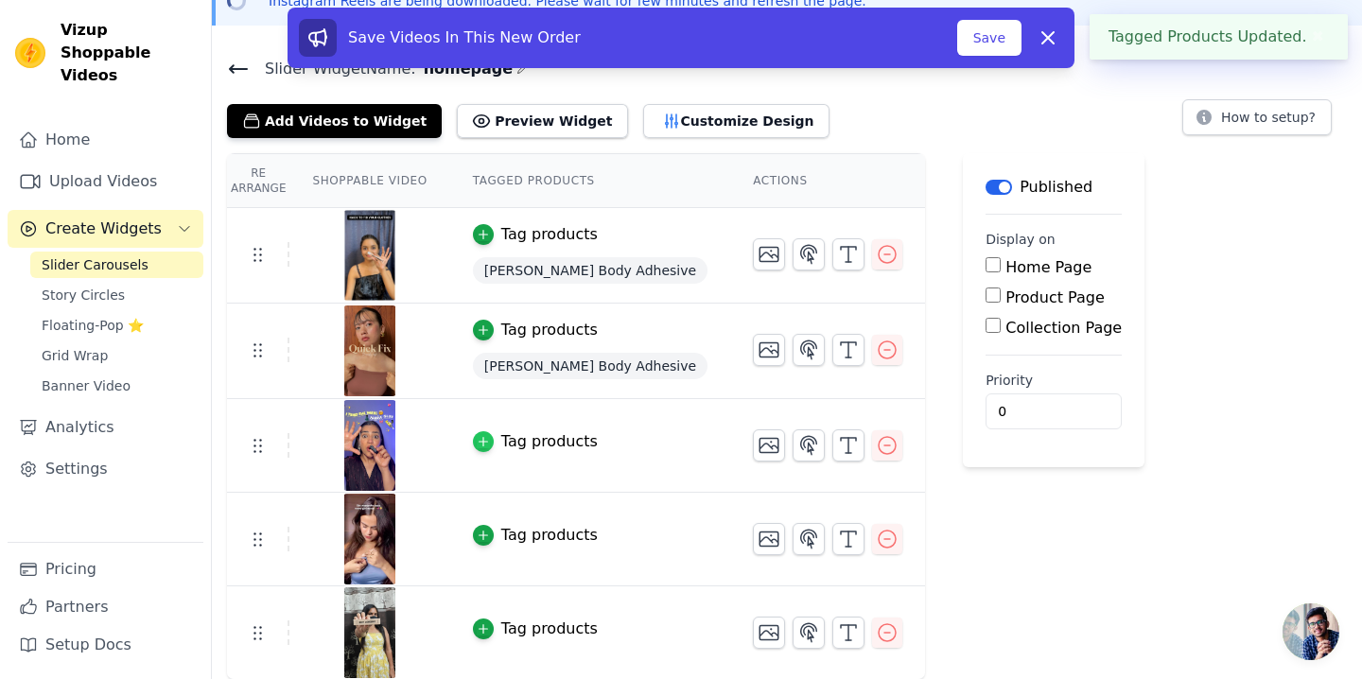
click at [487, 441] on icon "button" at bounding box center [483, 441] width 13 height 13
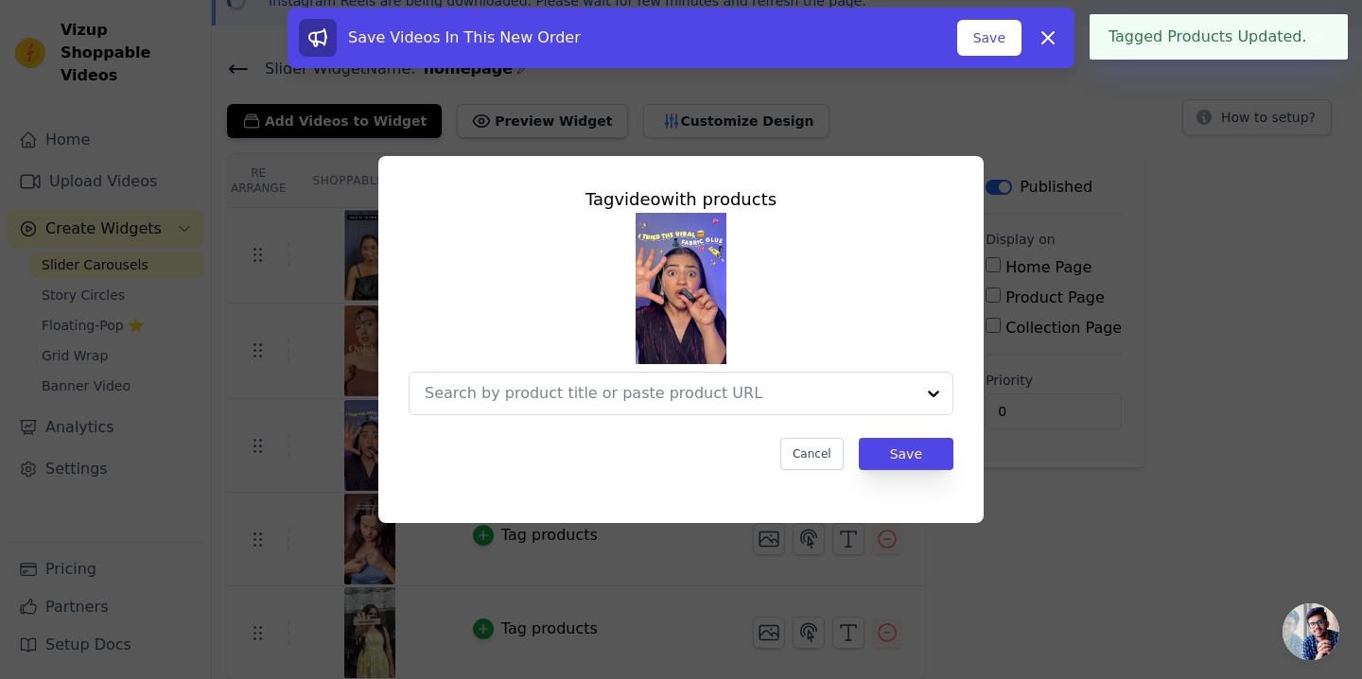
scroll to position [0, 0]
click at [577, 407] on div at bounding box center [651, 394] width 452 height 42
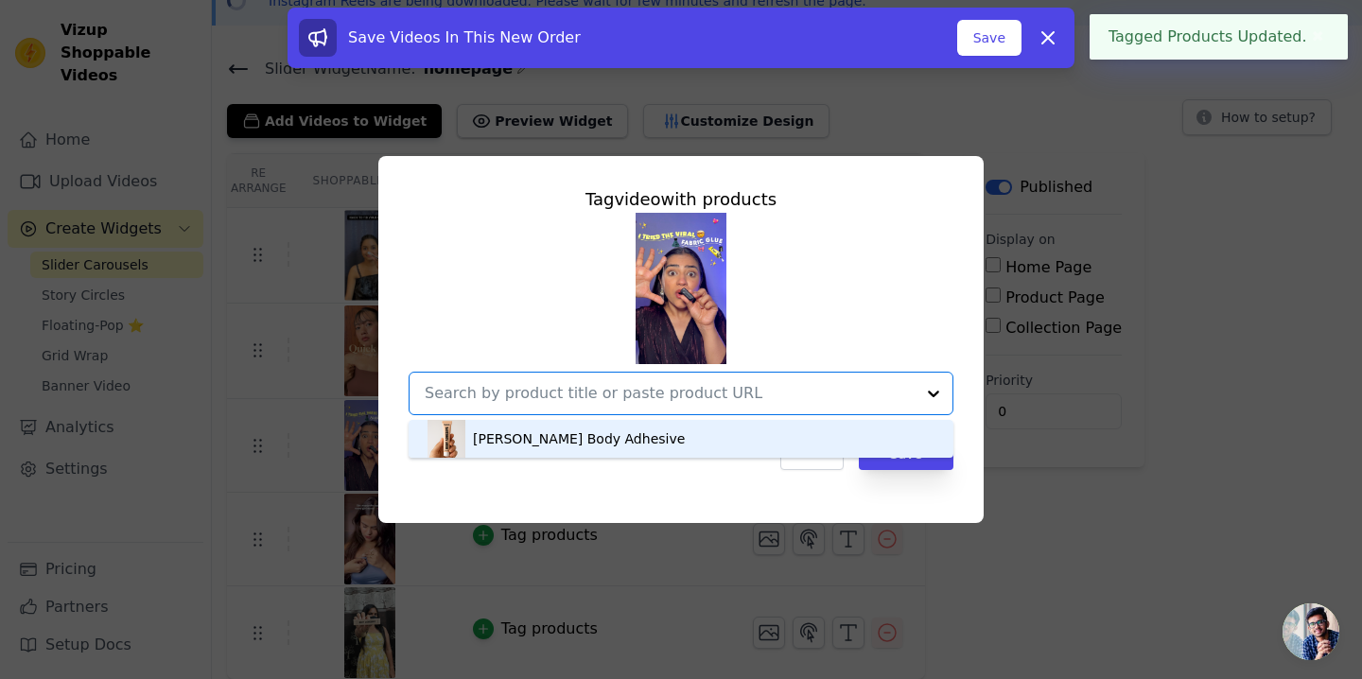
click at [567, 441] on div "[PERSON_NAME] Body Adhesive" at bounding box center [579, 438] width 212 height 19
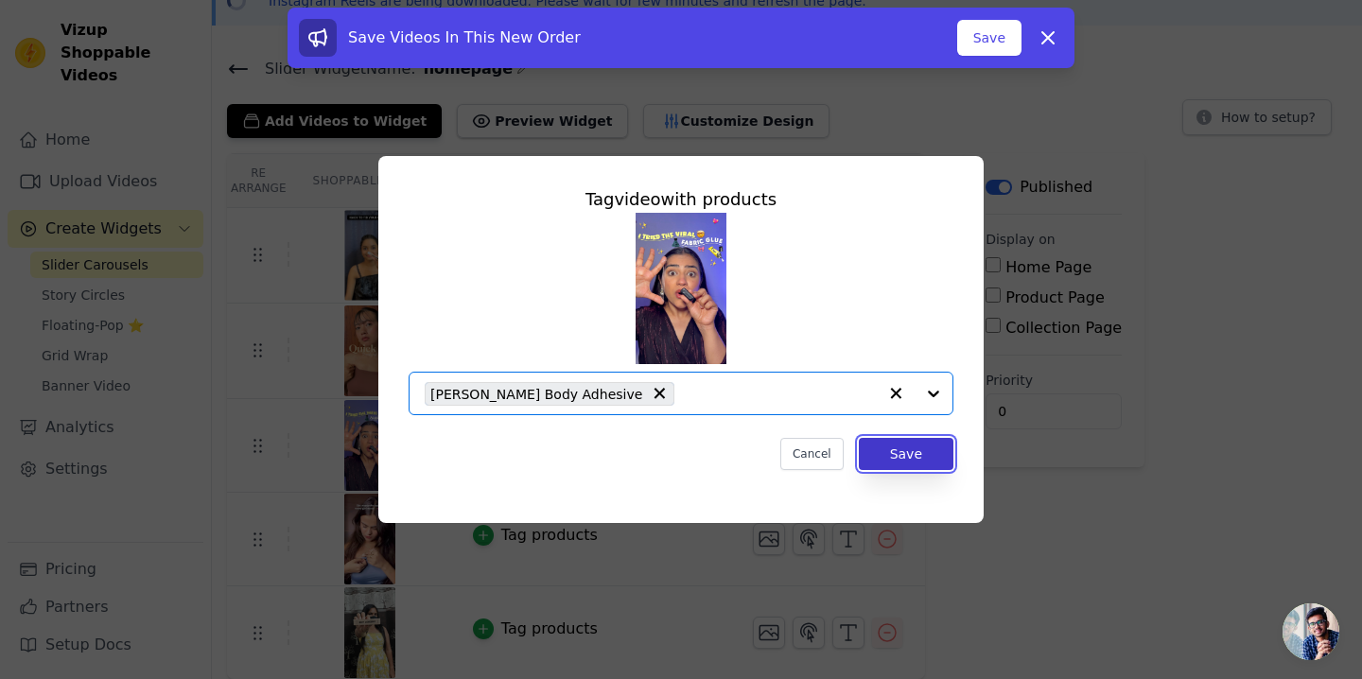
click at [940, 455] on button "Save" at bounding box center [906, 454] width 95 height 32
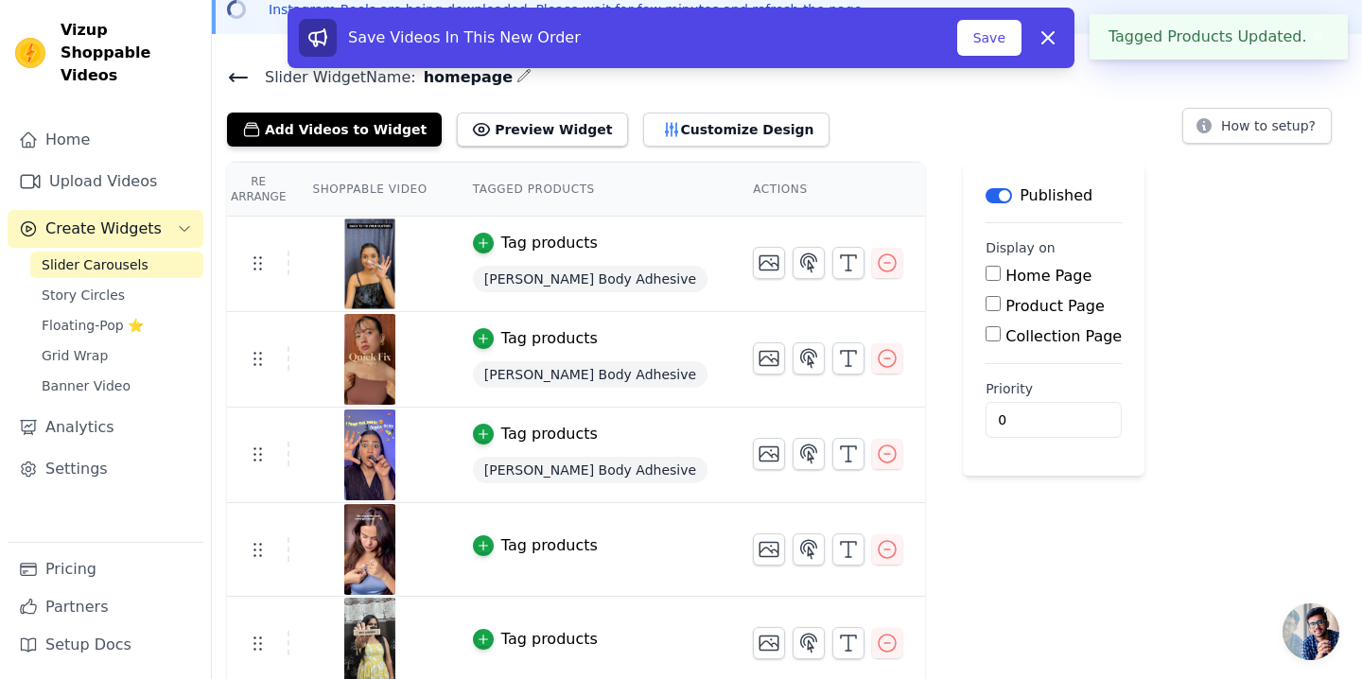
scroll to position [101, 0]
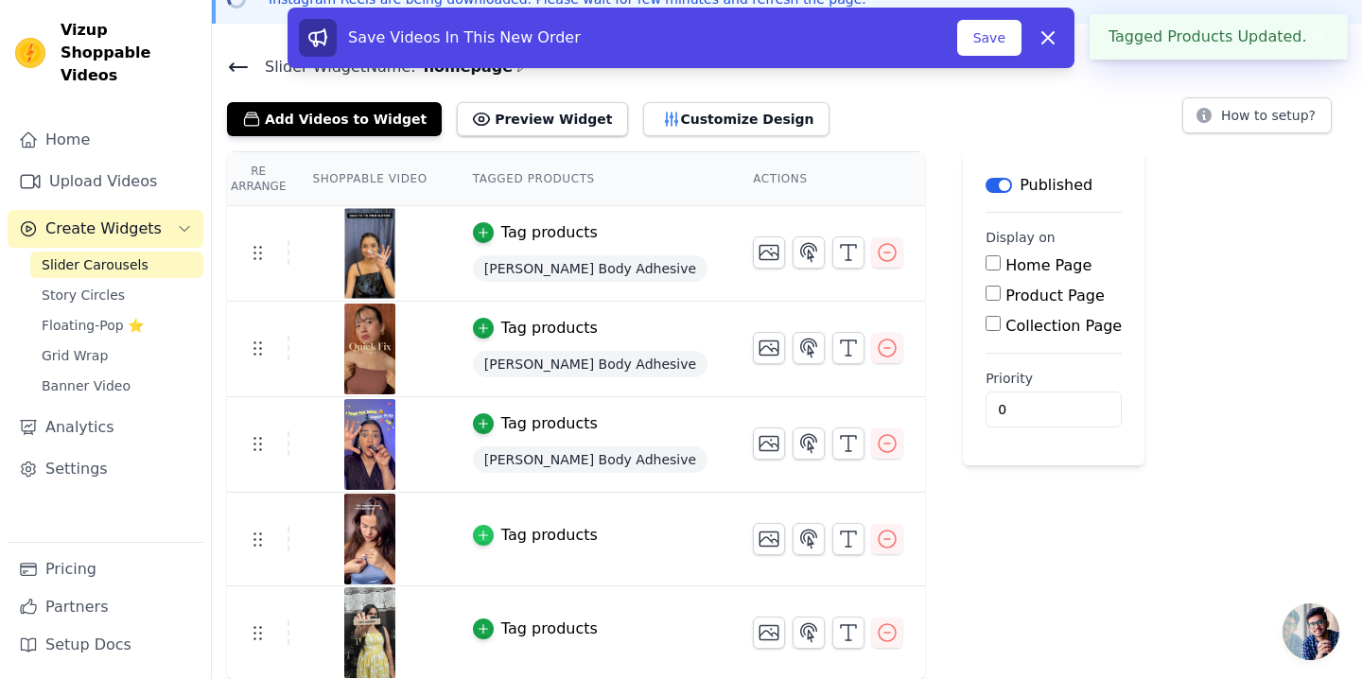
click at [481, 534] on icon "button" at bounding box center [482, 535] width 9 height 9
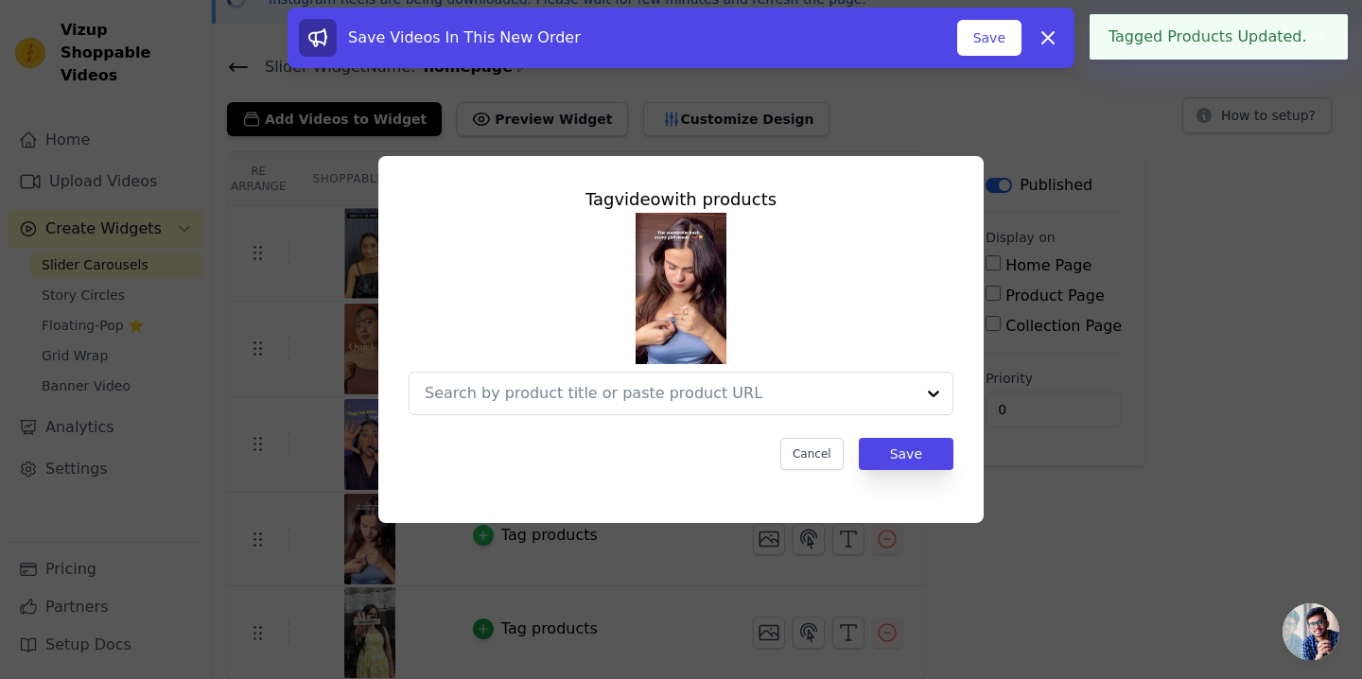
scroll to position [0, 0]
click at [739, 401] on input "text" at bounding box center [651, 393] width 452 height 23
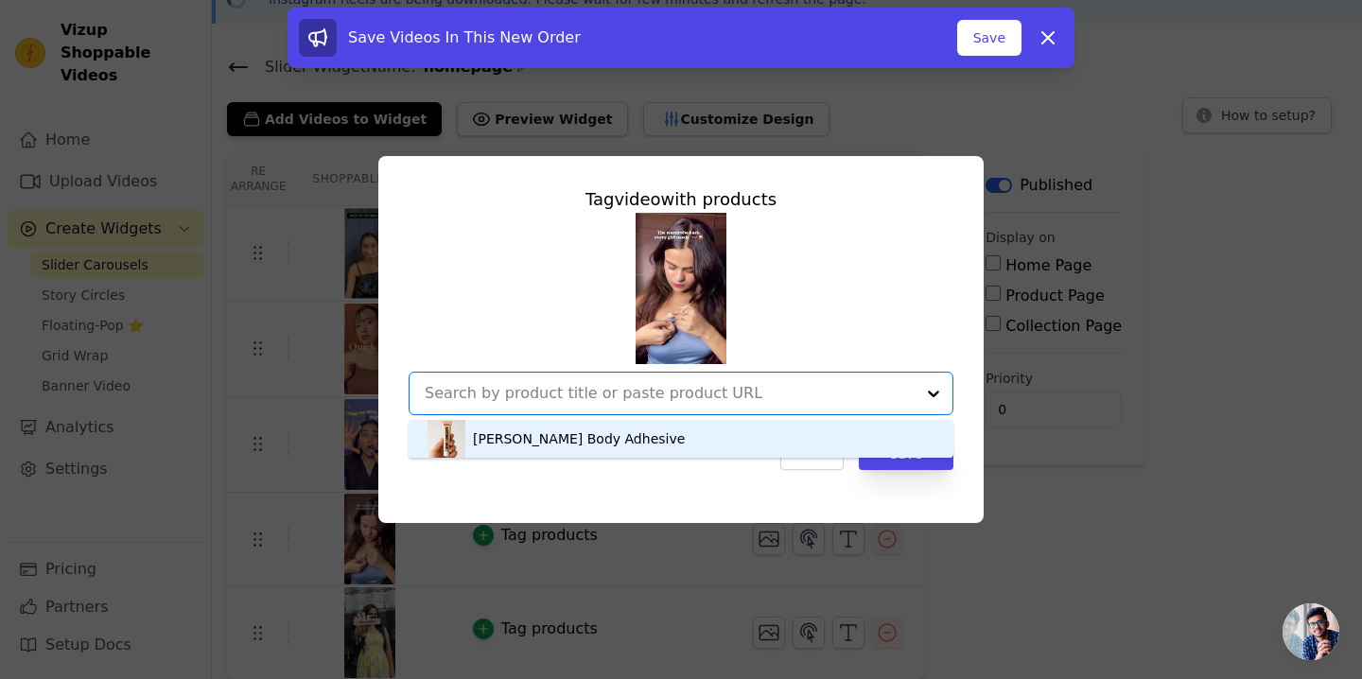
click at [632, 441] on div "[PERSON_NAME] Body Adhesive" at bounding box center [680, 439] width 507 height 38
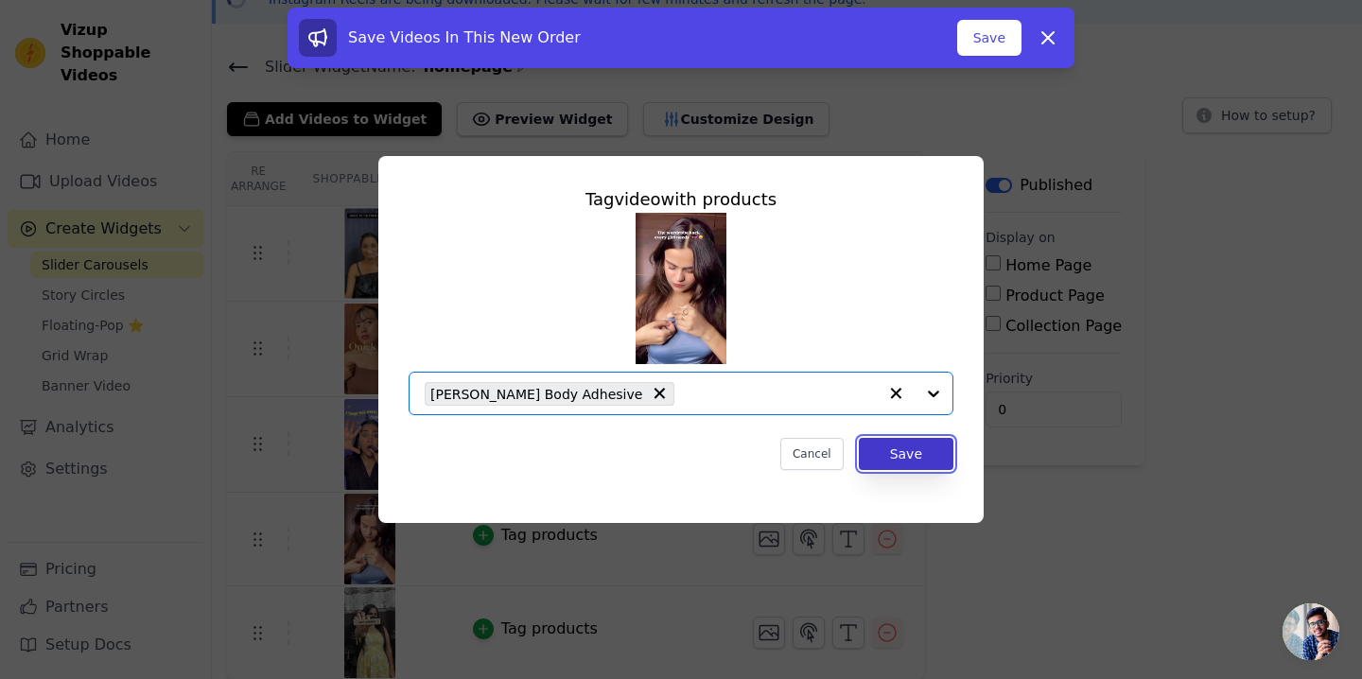
click at [941, 460] on button "Save" at bounding box center [906, 454] width 95 height 32
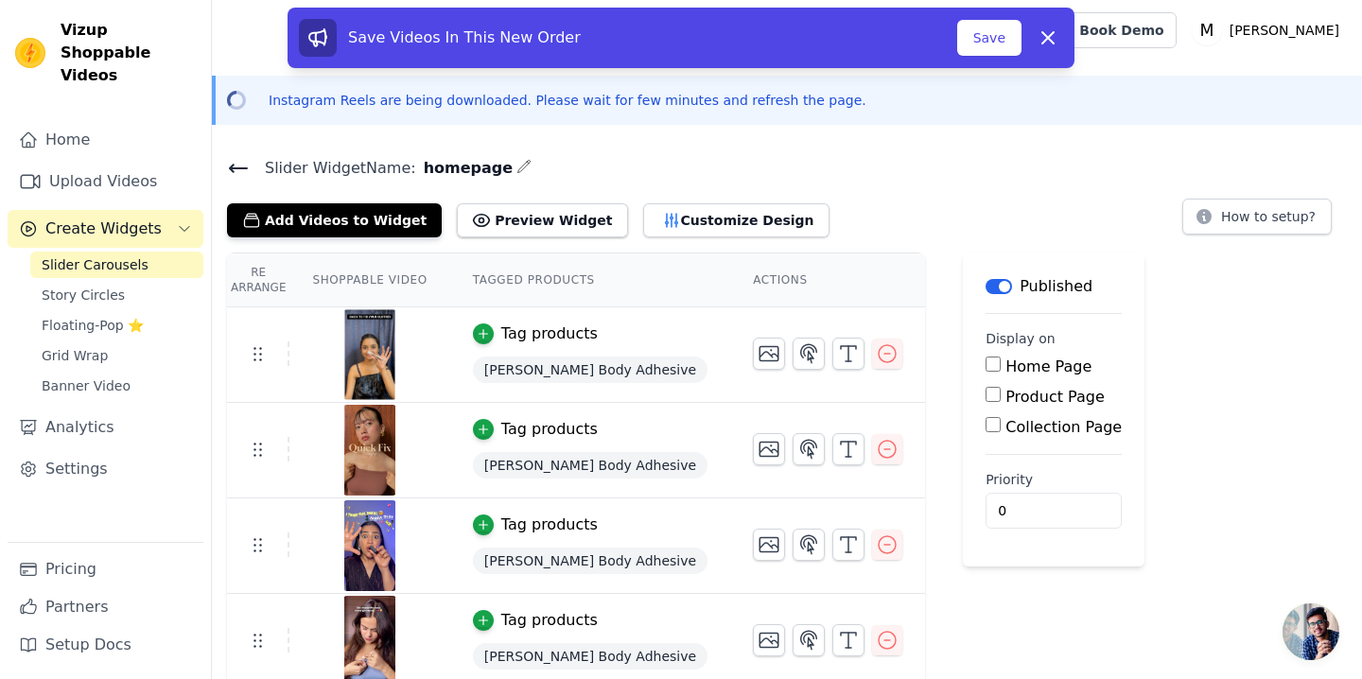
scroll to position [103, 0]
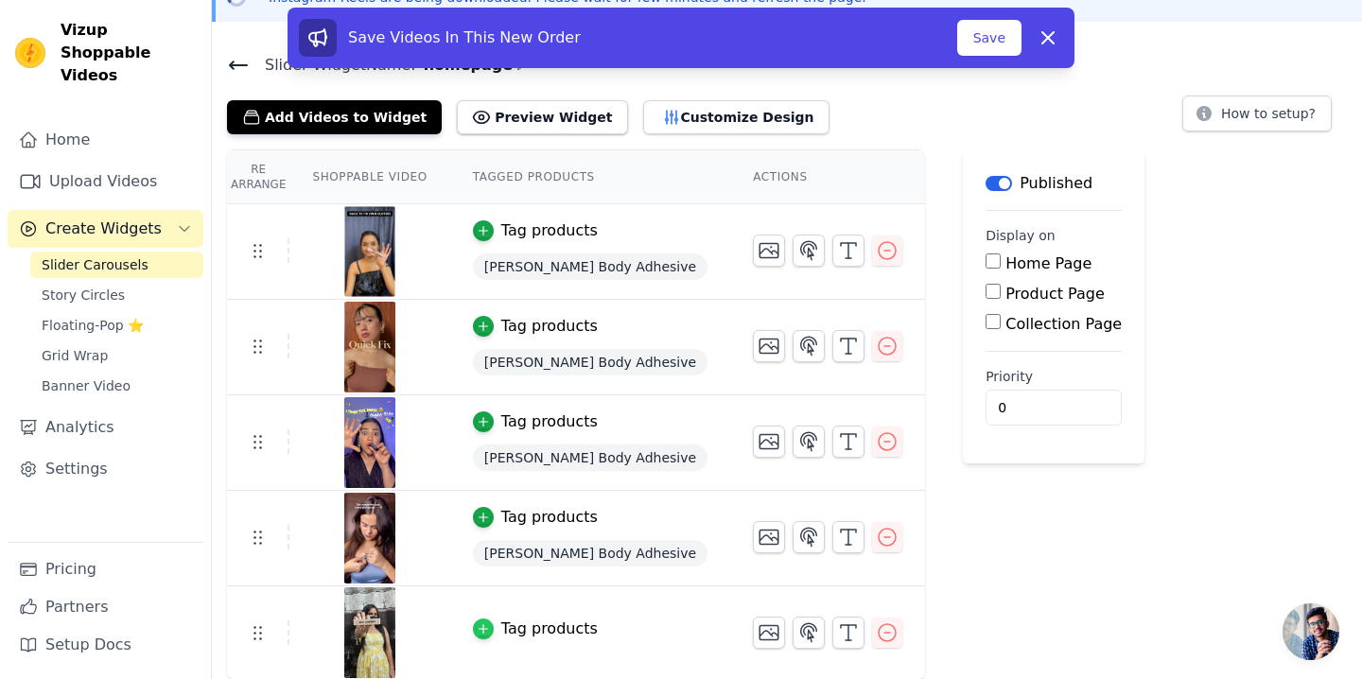
click at [486, 631] on icon "button" at bounding box center [483, 628] width 13 height 13
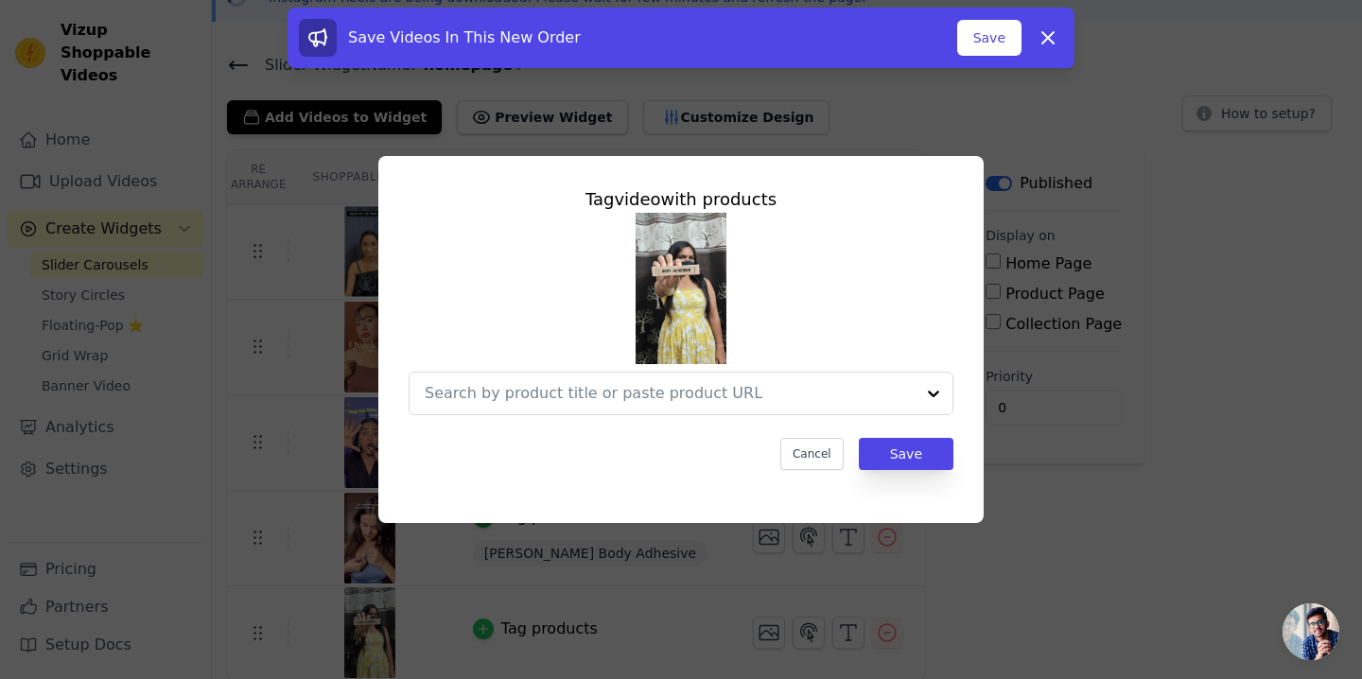
scroll to position [0, 0]
click at [663, 392] on input "text" at bounding box center [651, 393] width 452 height 23
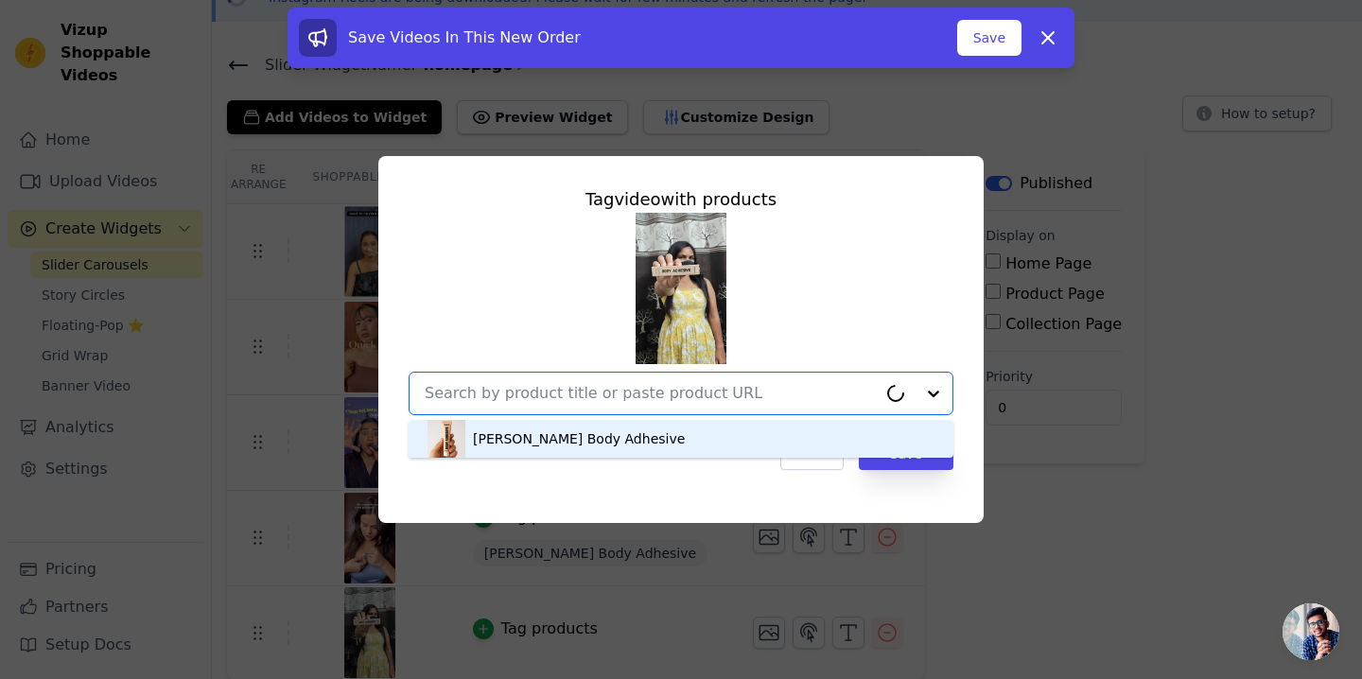
click at [612, 459] on div "Cancel Save" at bounding box center [681, 454] width 545 height 32
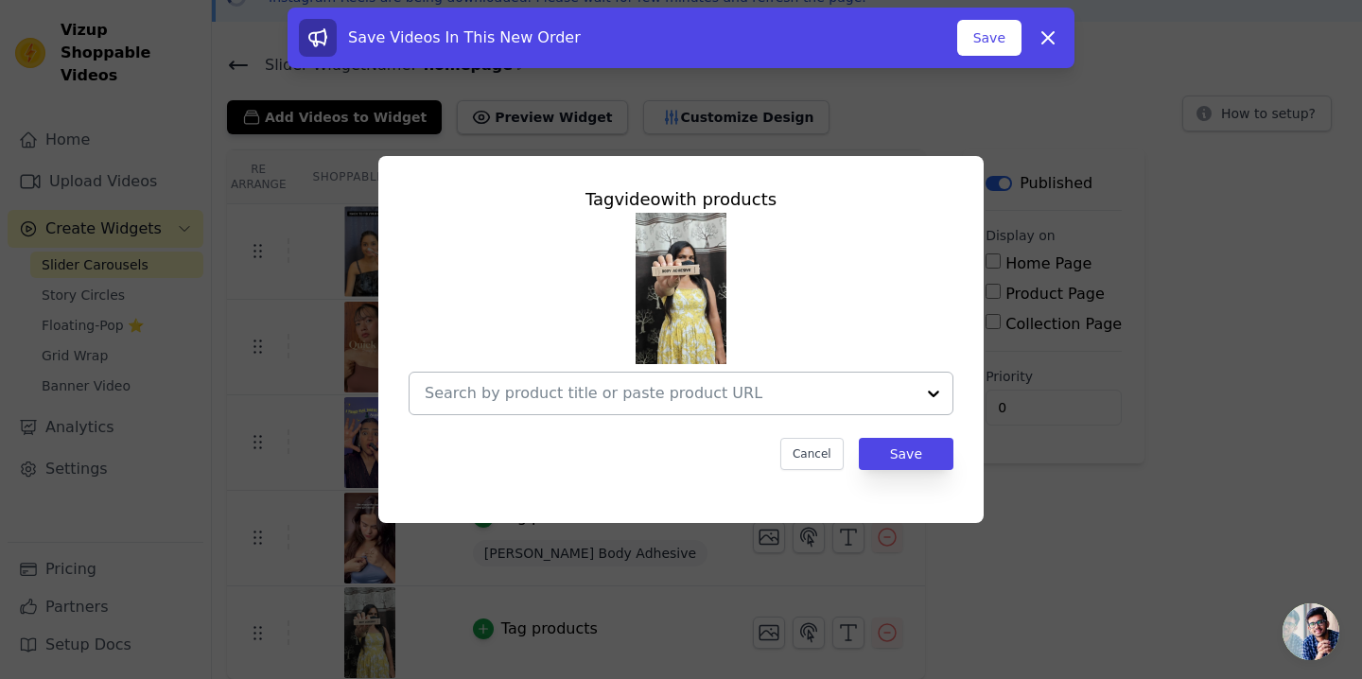
click at [632, 413] on div at bounding box center [670, 394] width 490 height 42
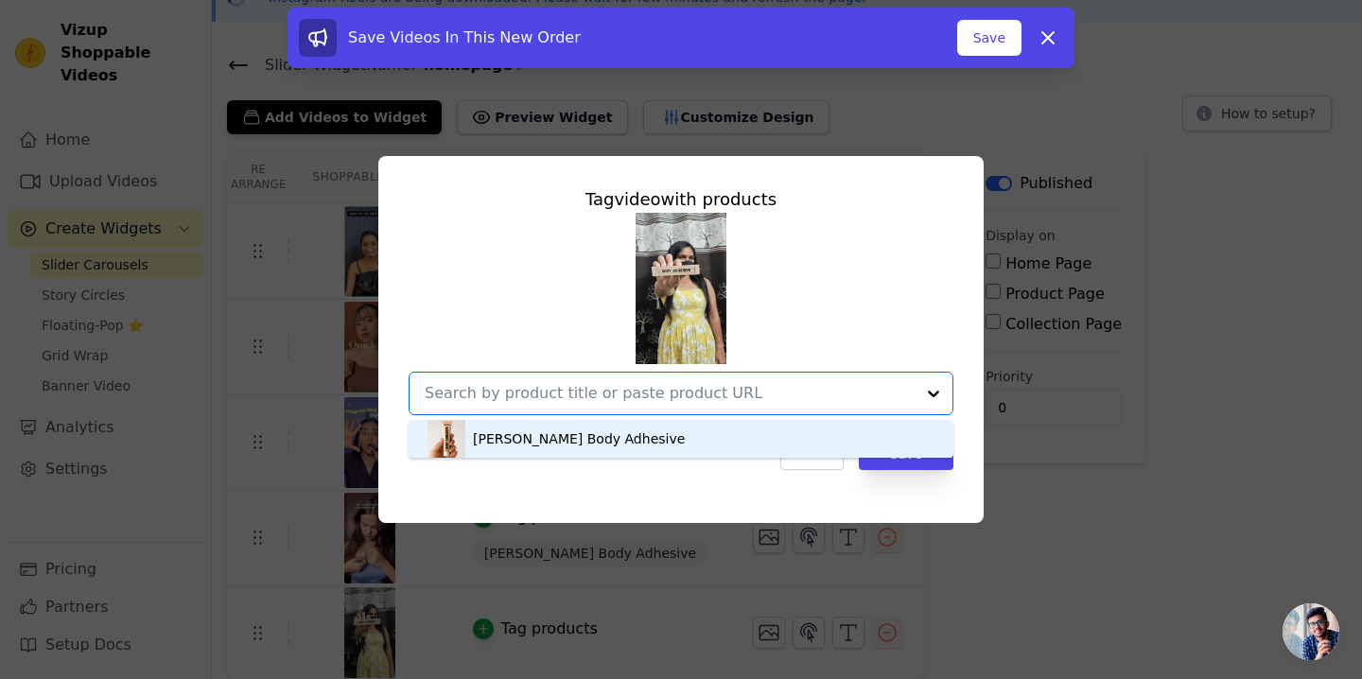
click at [628, 427] on div "[PERSON_NAME] Body Adhesive" at bounding box center [680, 439] width 507 height 38
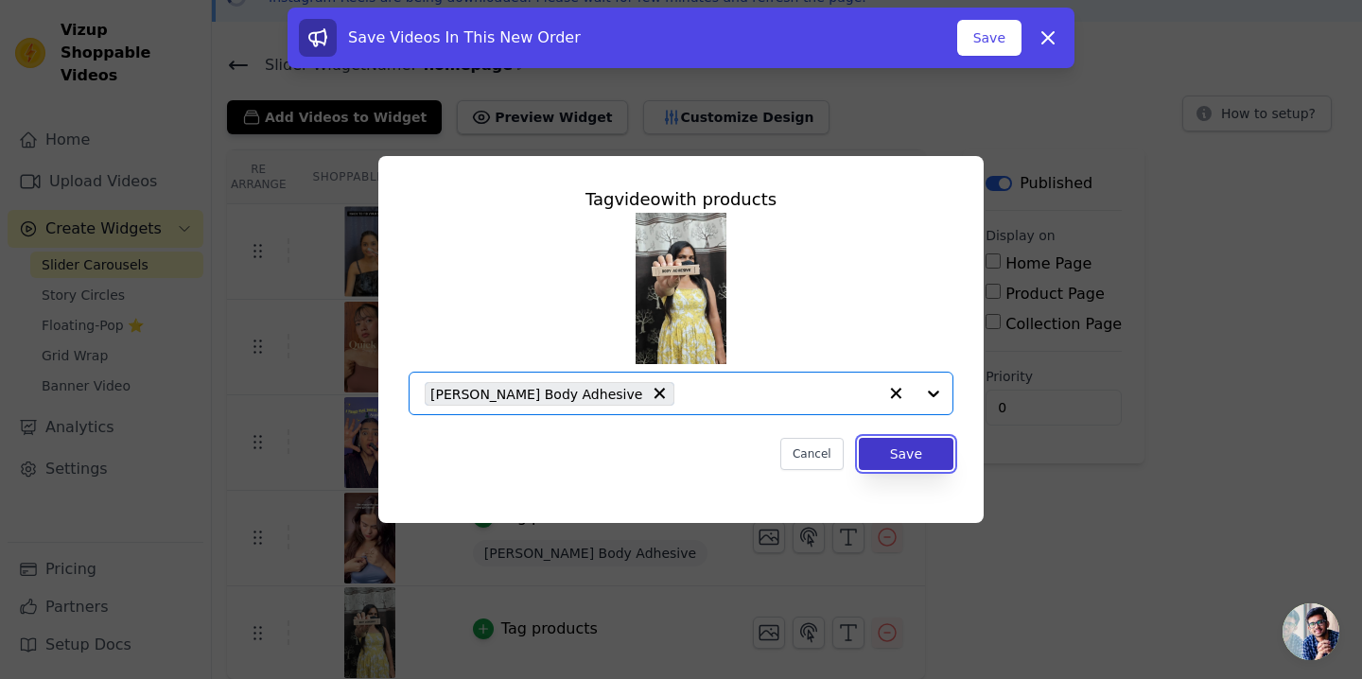
click at [874, 441] on button "Save" at bounding box center [906, 454] width 95 height 32
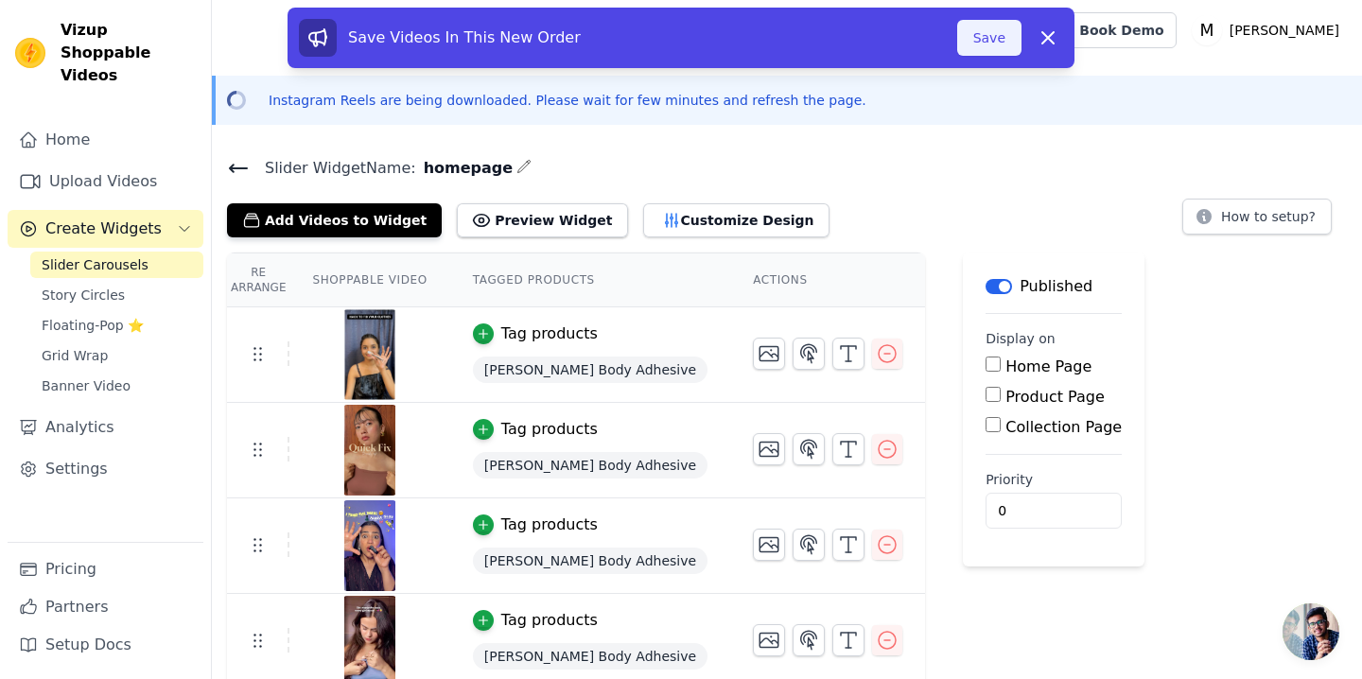
click at [988, 36] on button "Save" at bounding box center [989, 38] width 64 height 36
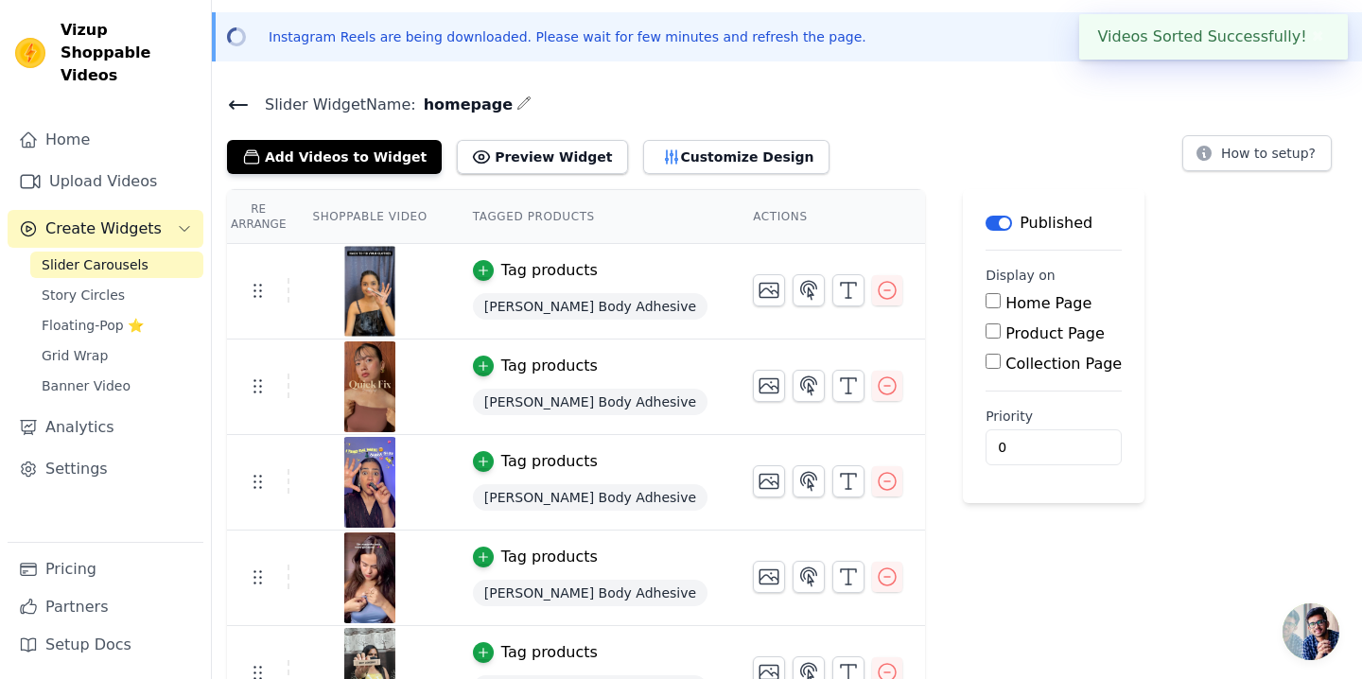
scroll to position [105, 0]
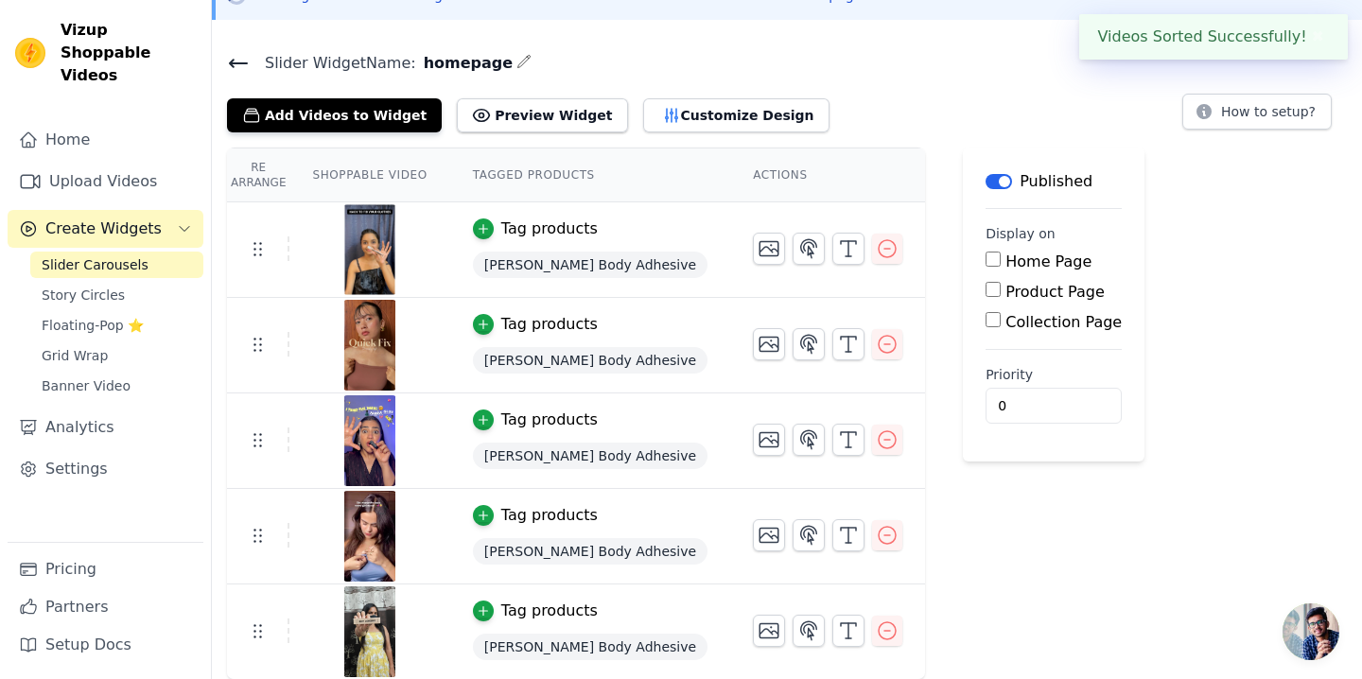
click at [963, 256] on main "Label Published Display on Home Page Product Page Collection Page Priority 0" at bounding box center [1054, 305] width 182 height 314
click at [1005, 261] on label "Home Page" at bounding box center [1048, 261] width 86 height 18
click at [985, 261] on input "Home Page" at bounding box center [992, 259] width 15 height 15
checkbox input "true"
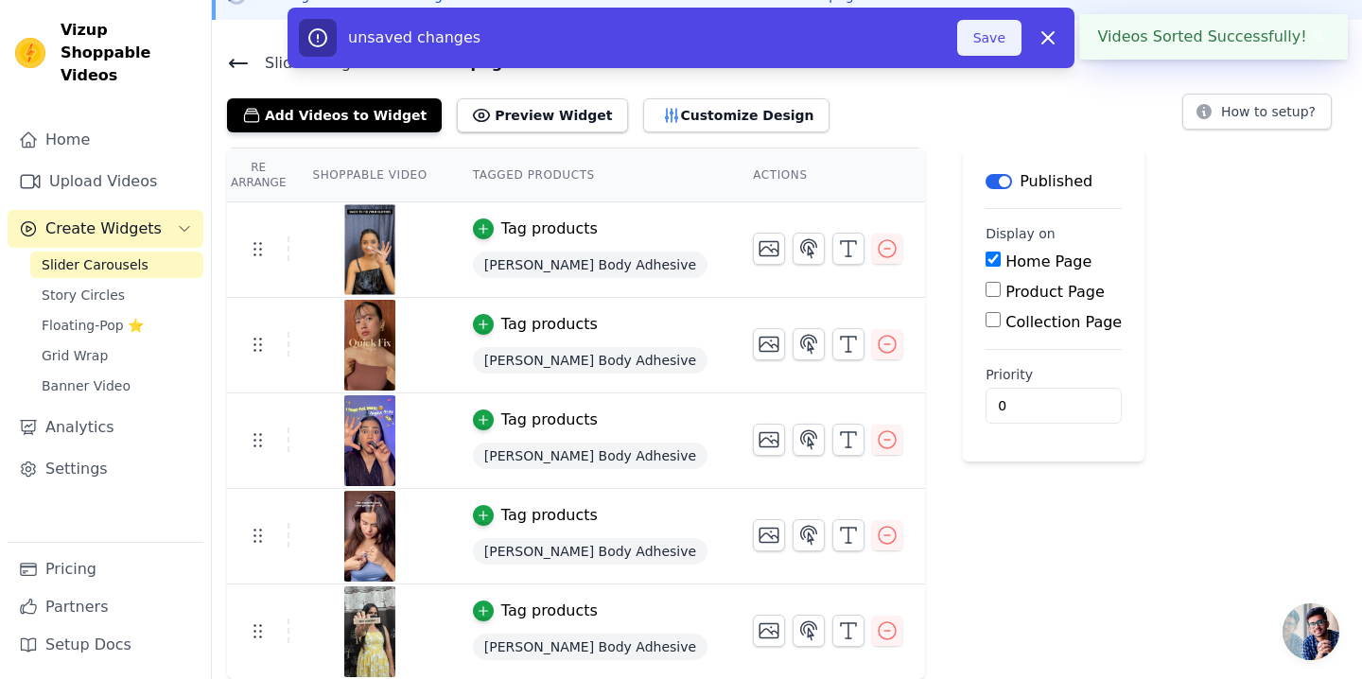
click at [983, 41] on button "Save" at bounding box center [989, 38] width 64 height 36
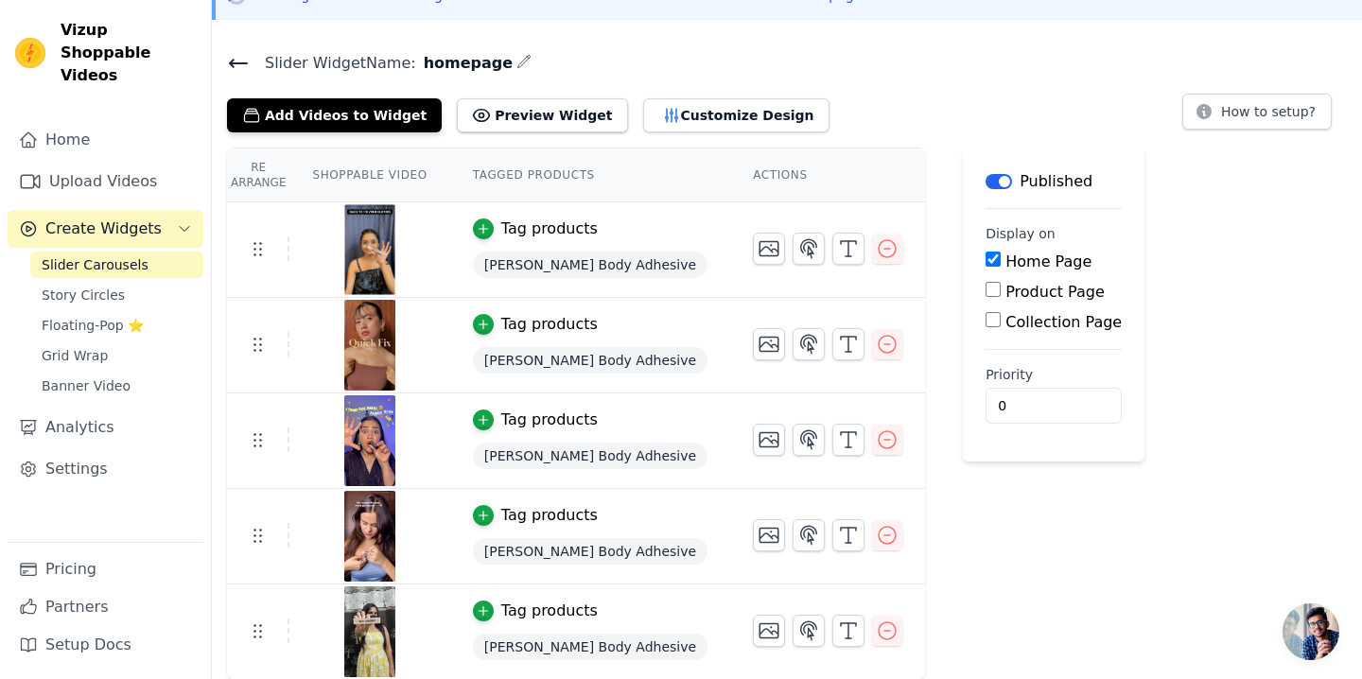
scroll to position [0, 0]
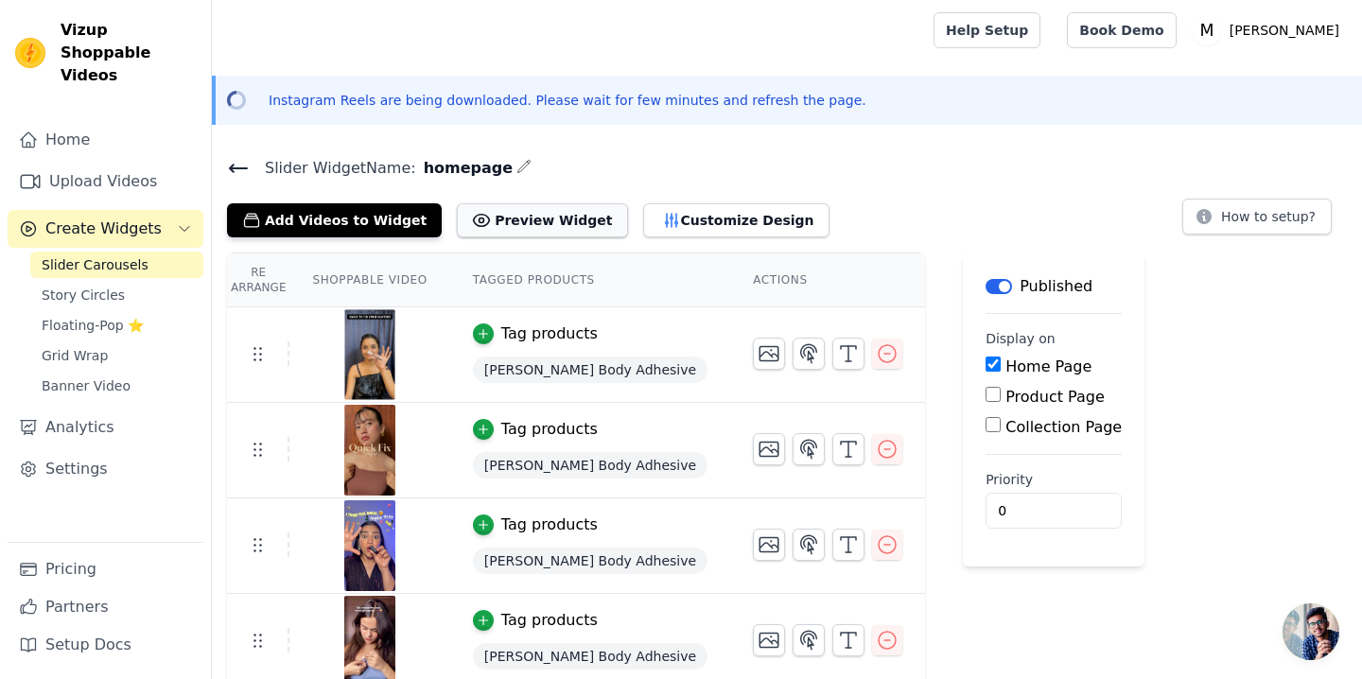
click at [541, 219] on button "Preview Widget" at bounding box center [542, 220] width 170 height 34
click at [687, 216] on button "Customize Design" at bounding box center [736, 220] width 186 height 34
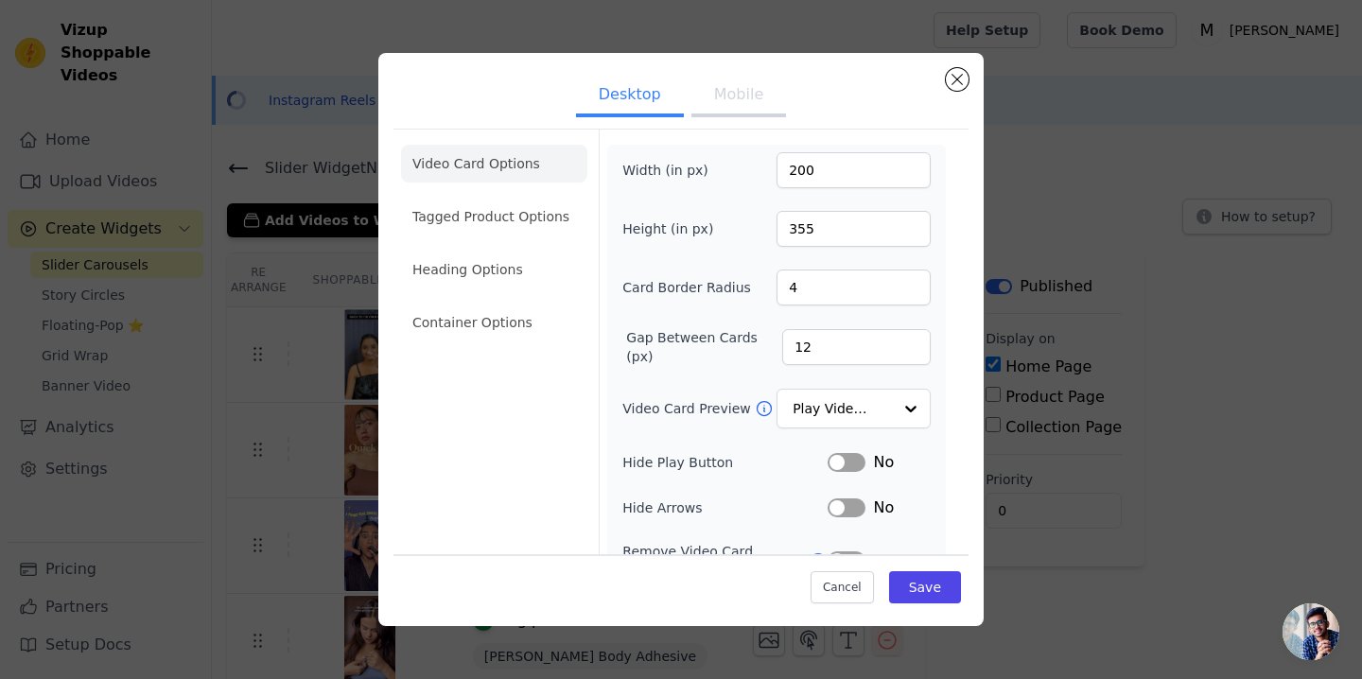
click at [737, 101] on button "Mobile" at bounding box center [738, 97] width 95 height 42
click at [931, 583] on button "Save" at bounding box center [925, 587] width 72 height 32
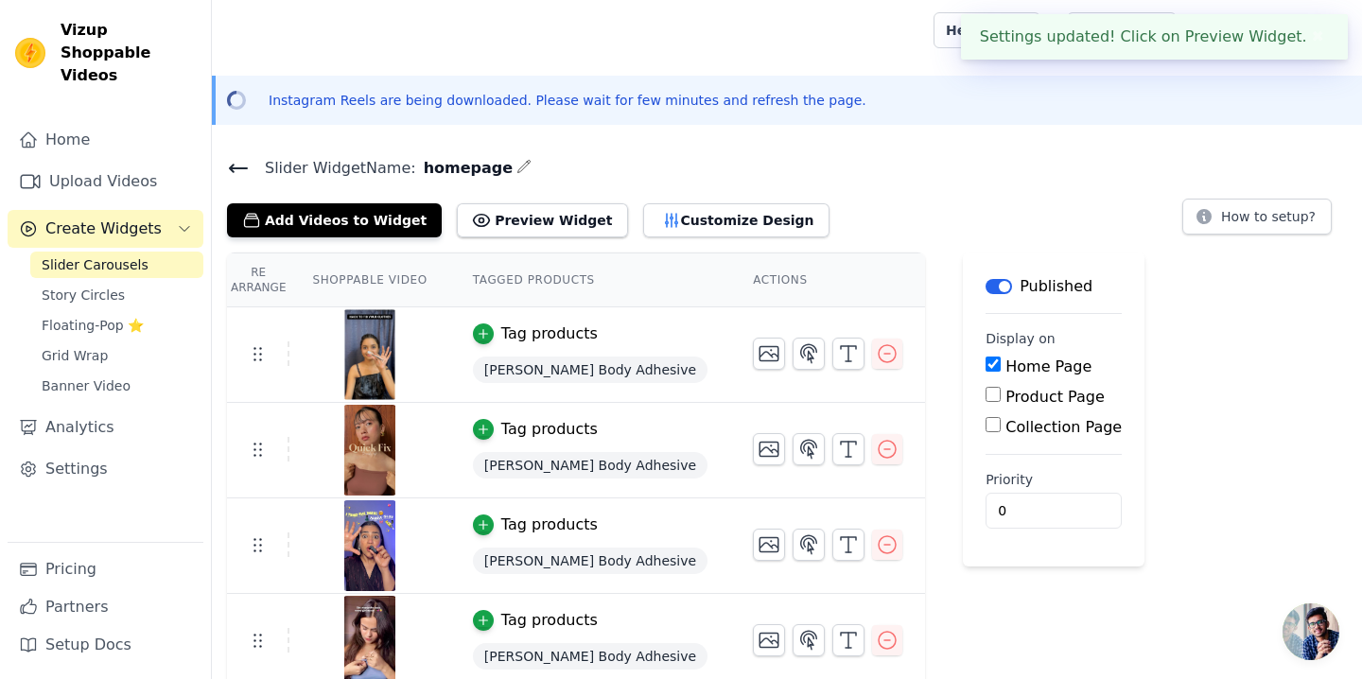
click at [1317, 36] on button "✖" at bounding box center [1318, 37] width 22 height 23
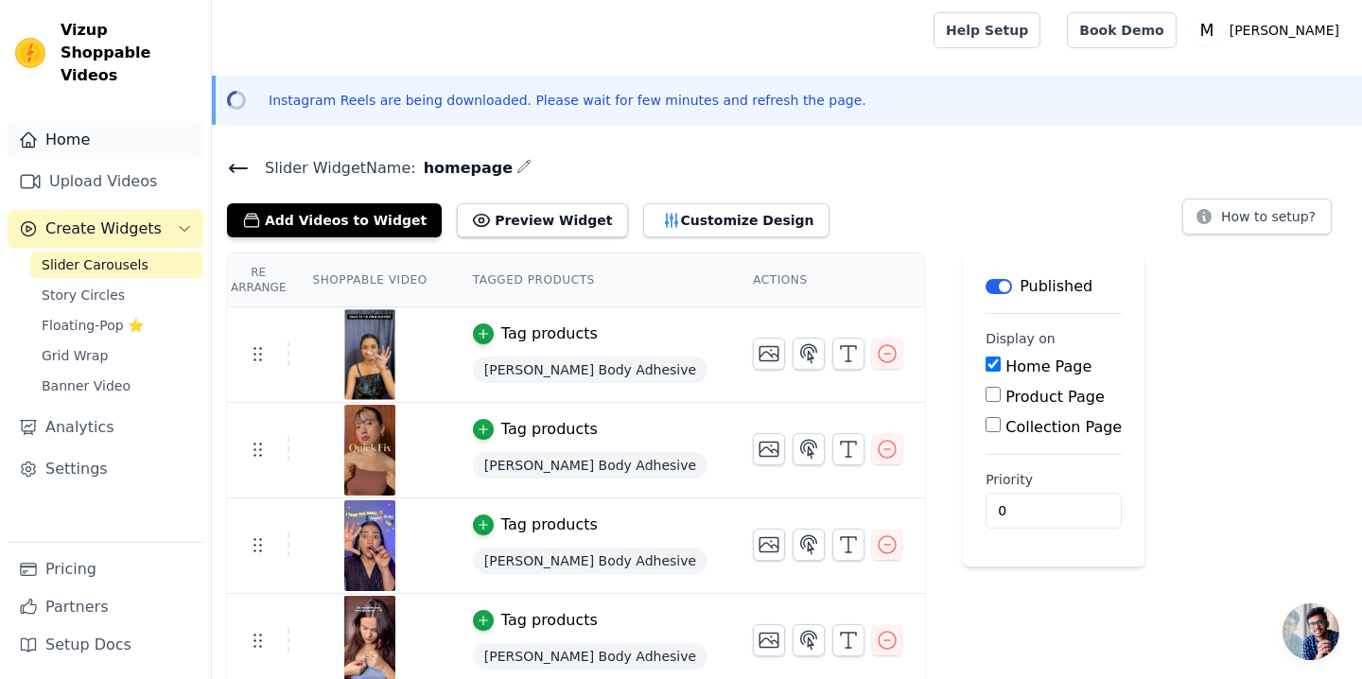
click at [100, 131] on link "Home" at bounding box center [106, 140] width 196 height 38
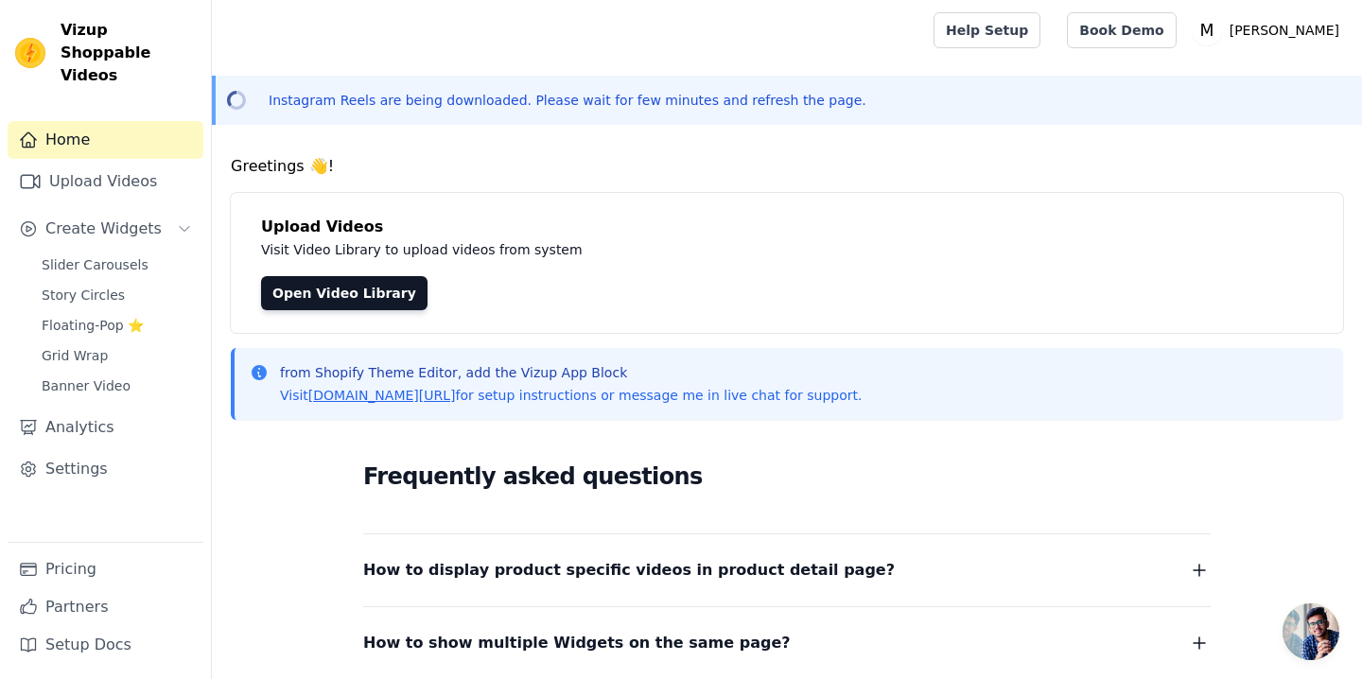
scroll to position [61, 0]
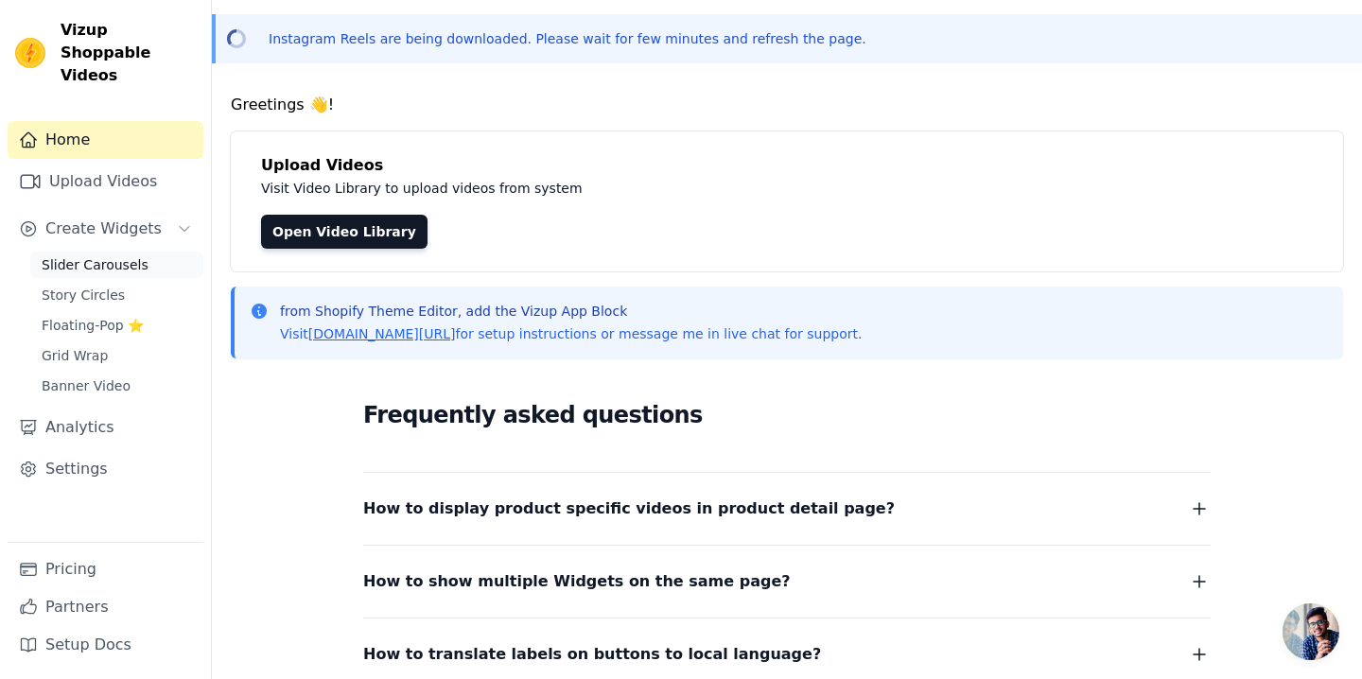
click at [135, 255] on span "Slider Carousels" at bounding box center [95, 264] width 107 height 19
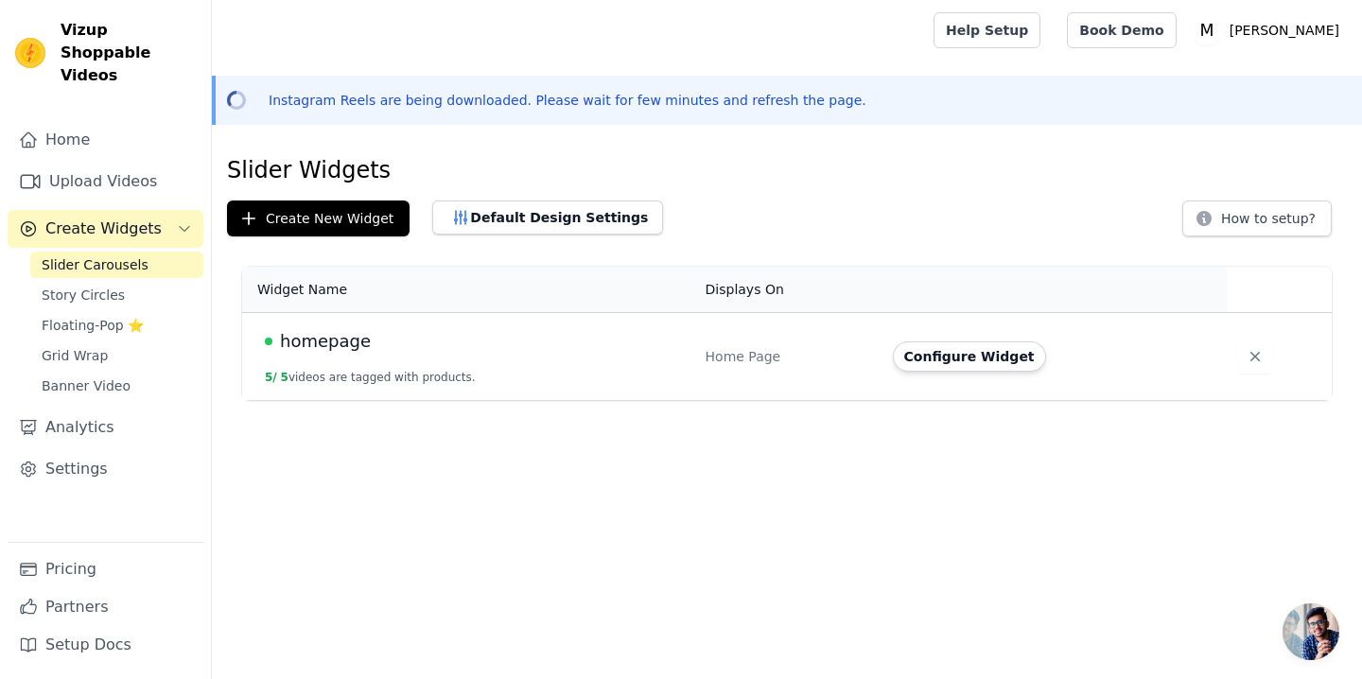
click at [575, 373] on td "homepage 5 / 5 videos are tagged with products." at bounding box center [468, 357] width 452 height 88
click at [931, 349] on button "Configure Widget" at bounding box center [969, 356] width 153 height 30
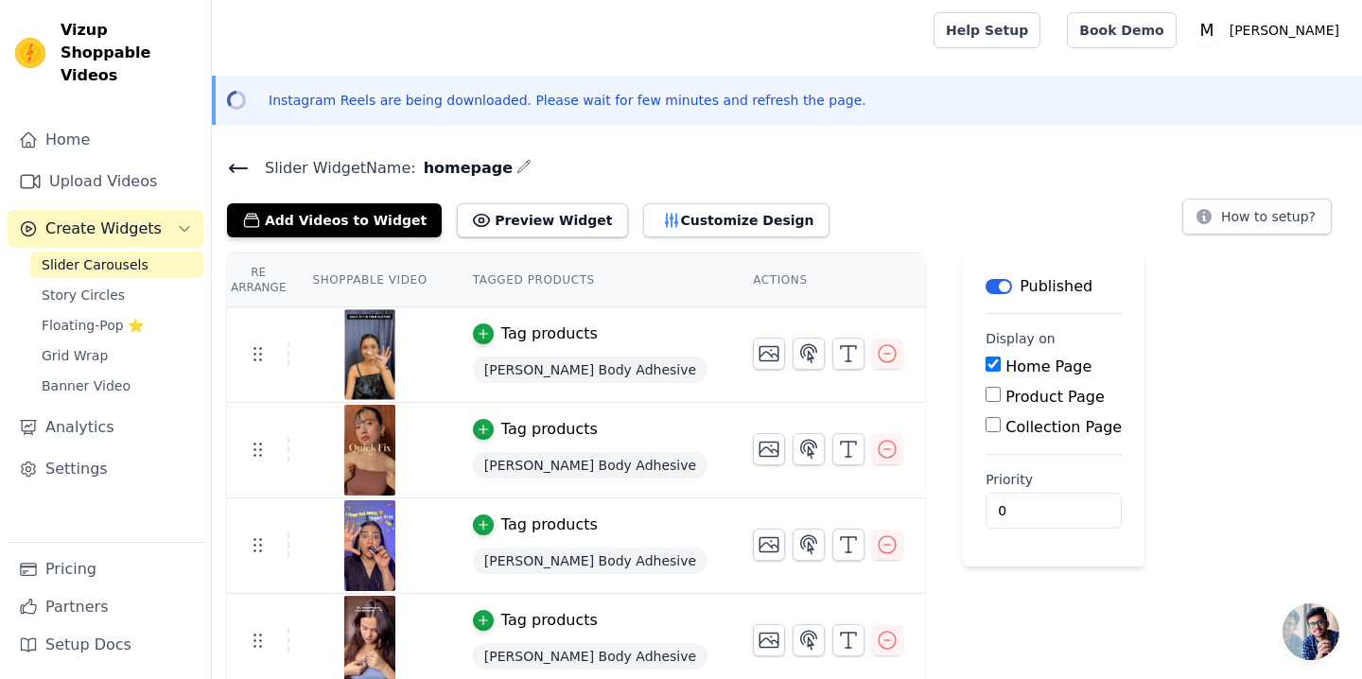
scroll to position [105, 0]
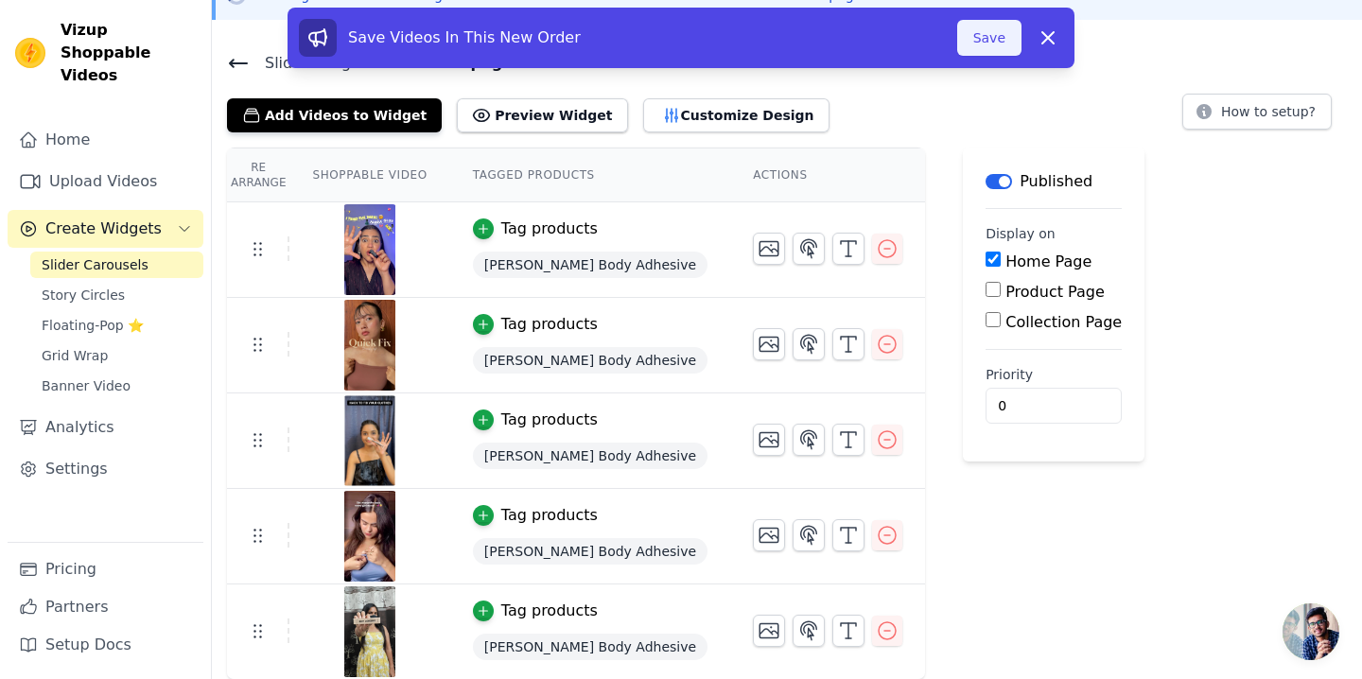
click at [988, 36] on button "Save" at bounding box center [989, 38] width 64 height 36
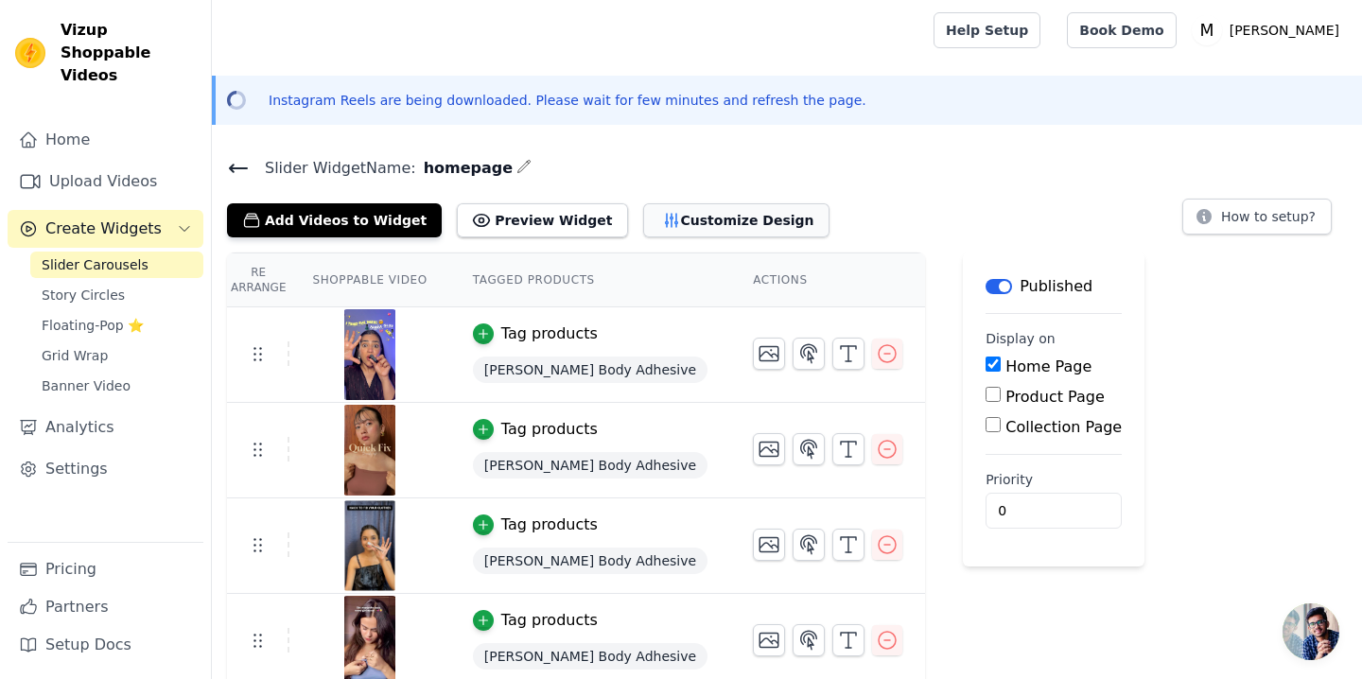
click at [690, 211] on button "Customize Design" at bounding box center [736, 220] width 186 height 34
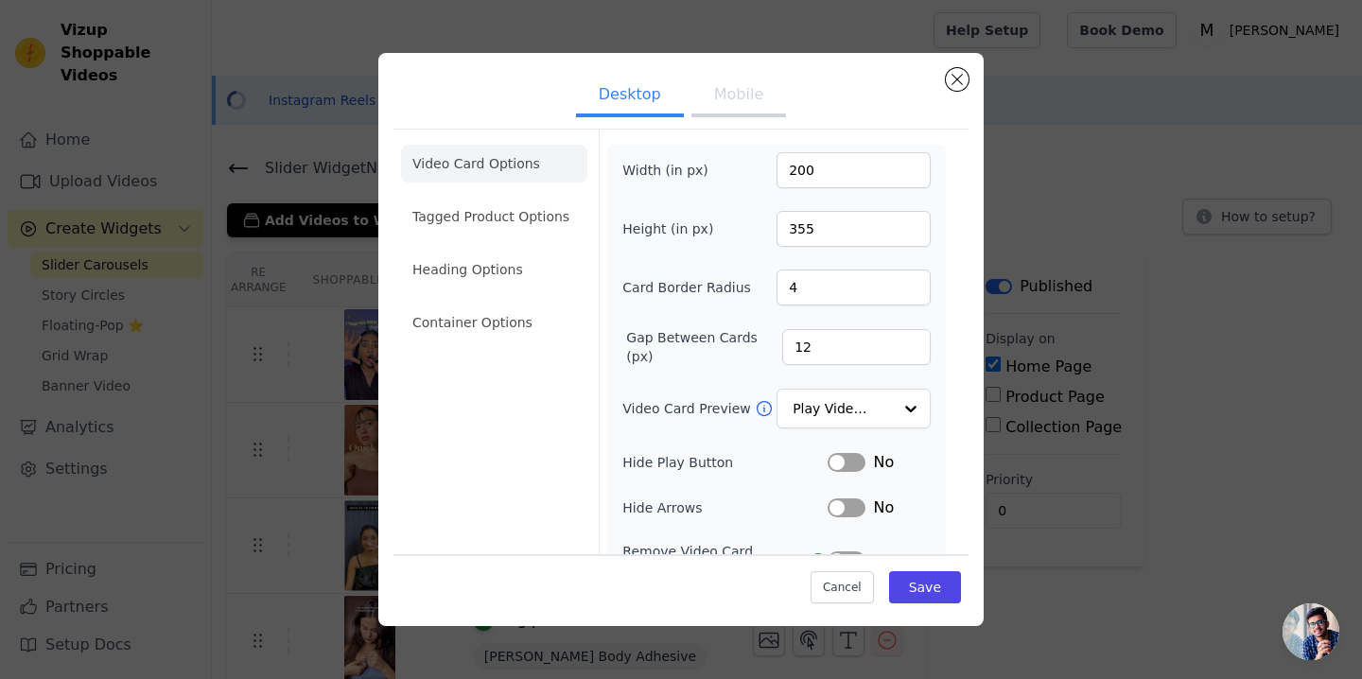
click at [745, 108] on button "Mobile" at bounding box center [738, 97] width 95 height 42
click at [461, 263] on li "Heading Options" at bounding box center [494, 270] width 186 height 38
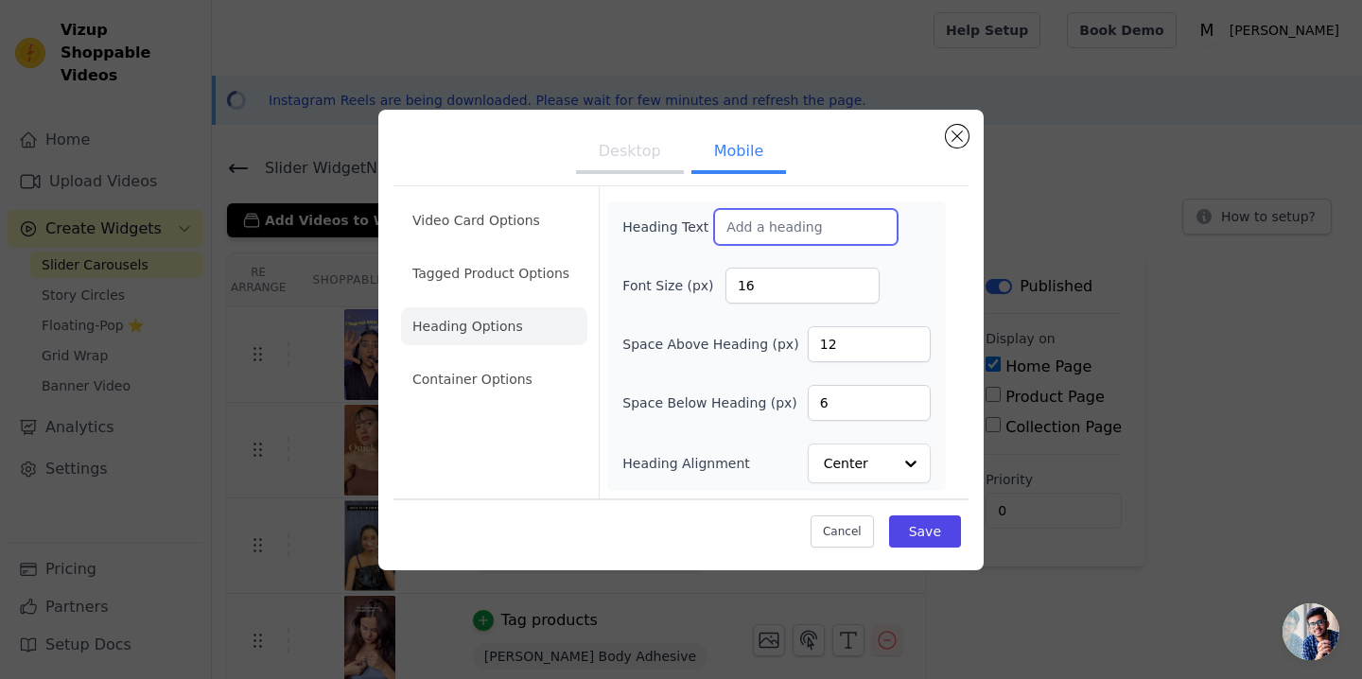
click at [803, 209] on input "Heading Text" at bounding box center [805, 227] width 183 height 36
type input "I"
type input "M"
click at [761, 226] on input "Heading Text" at bounding box center [805, 227] width 183 height 36
type input "Most"
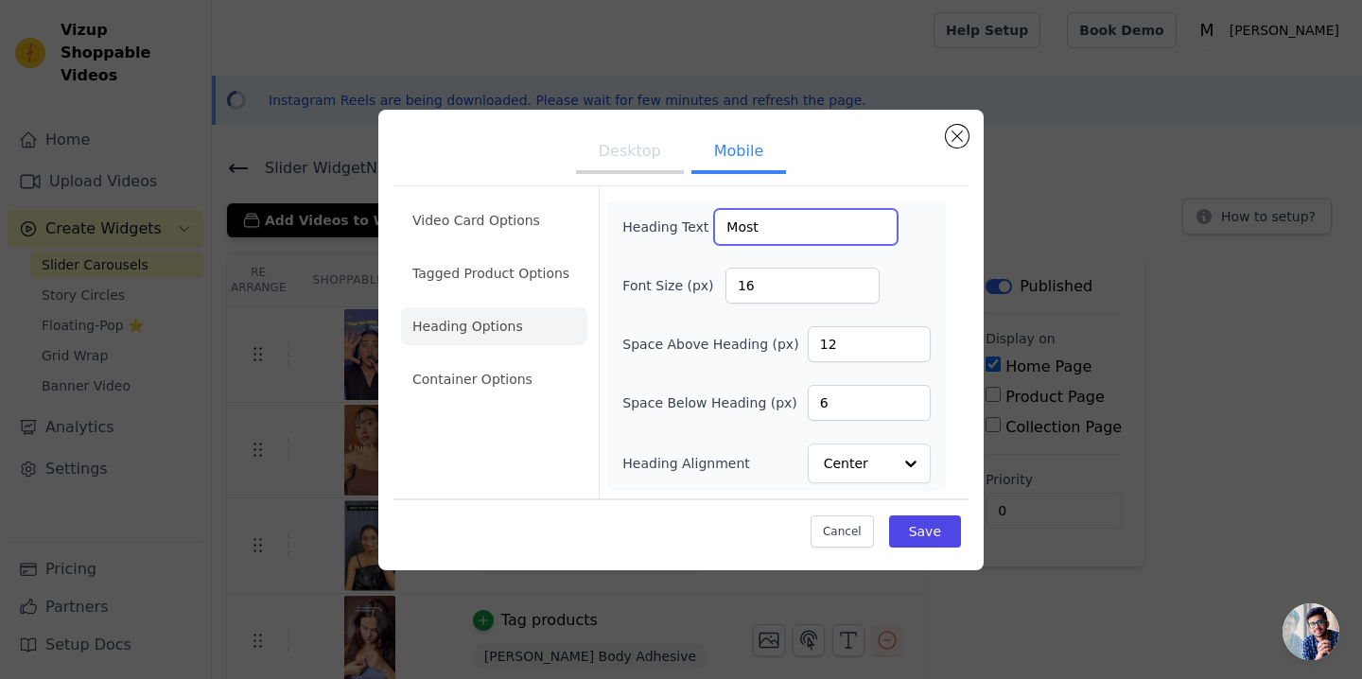
drag, startPoint x: 776, startPoint y: 229, endPoint x: 705, endPoint y: 228, distance: 70.9
click at [705, 228] on div "Heading Text Most" at bounding box center [759, 227] width 275 height 36
click at [767, 223] on input "Heading Text" at bounding box center [805, 227] width 183 height 36
click at [629, 145] on button "Desktop" at bounding box center [630, 153] width 108 height 42
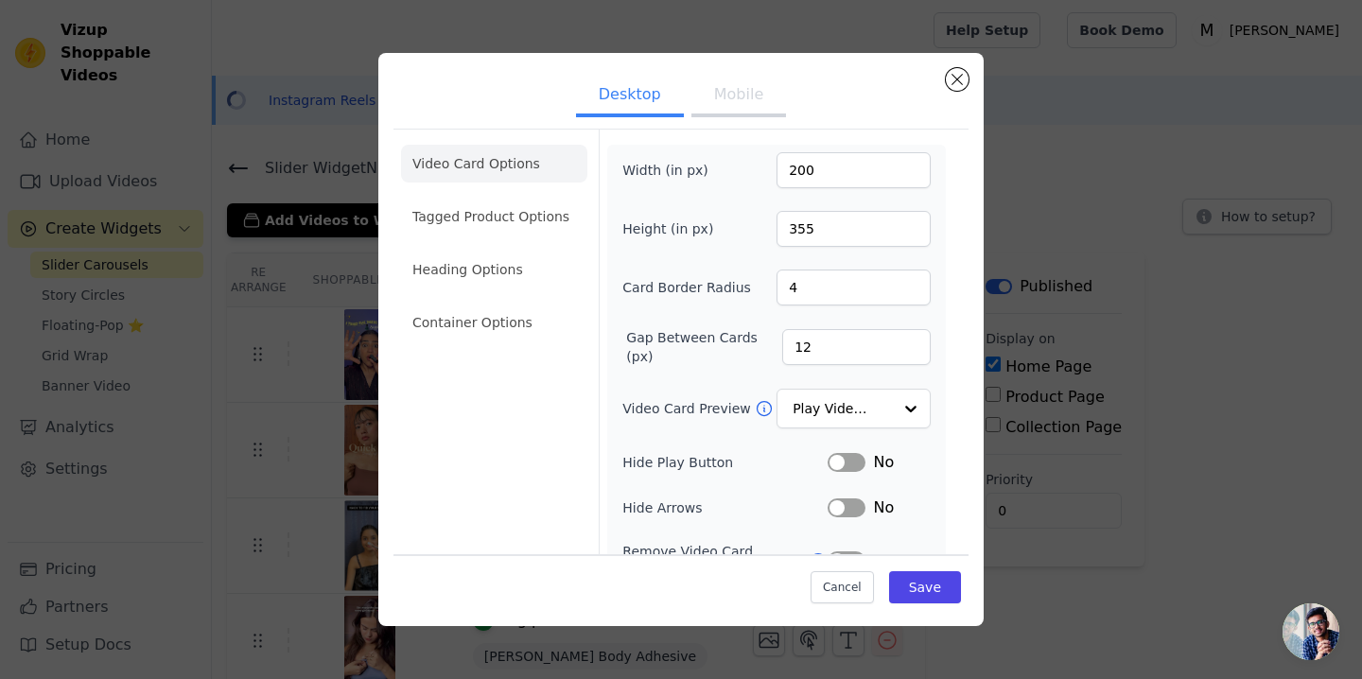
click at [727, 78] on button "Mobile" at bounding box center [738, 97] width 95 height 42
click at [526, 252] on li "Heading Options" at bounding box center [494, 270] width 186 height 38
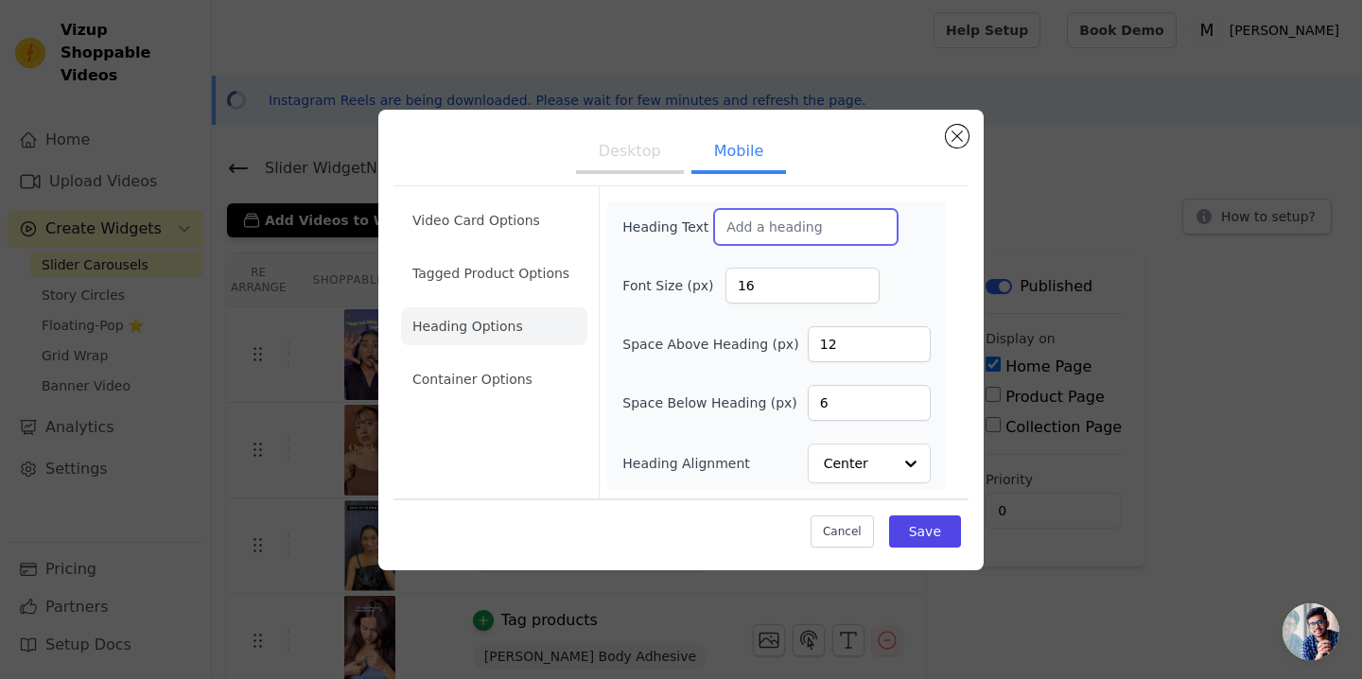
click at [786, 227] on input "Heading Text" at bounding box center [805, 227] width 183 height 36
drag, startPoint x: 822, startPoint y: 173, endPoint x: 583, endPoint y: 145, distance: 240.9
click at [583, 145] on ul "Desktop Mobile" at bounding box center [680, 153] width 575 height 57
click at [542, 146] on ul "Desktop Mobile" at bounding box center [680, 153] width 575 height 57
drag, startPoint x: 542, startPoint y: 146, endPoint x: 586, endPoint y: 156, distance: 45.6
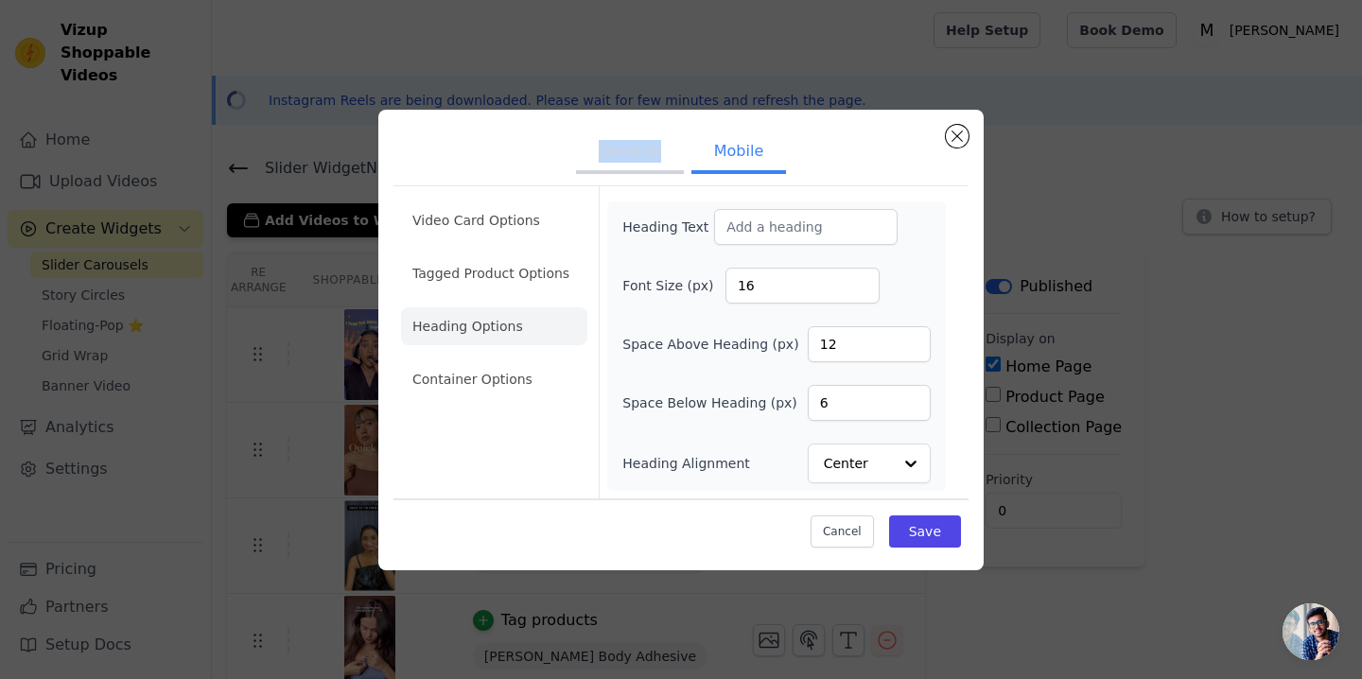
click at [586, 156] on ul "Desktop Mobile" at bounding box center [680, 153] width 575 height 57
click at [505, 147] on ul "Desktop Mobile" at bounding box center [680, 153] width 575 height 57
drag, startPoint x: 505, startPoint y: 147, endPoint x: 538, endPoint y: 154, distance: 34.0
click at [538, 154] on ul "Desktop Mobile" at bounding box center [680, 153] width 575 height 57
click at [489, 156] on ul "Desktop Mobile" at bounding box center [680, 153] width 575 height 57
